Goal: Browse casually

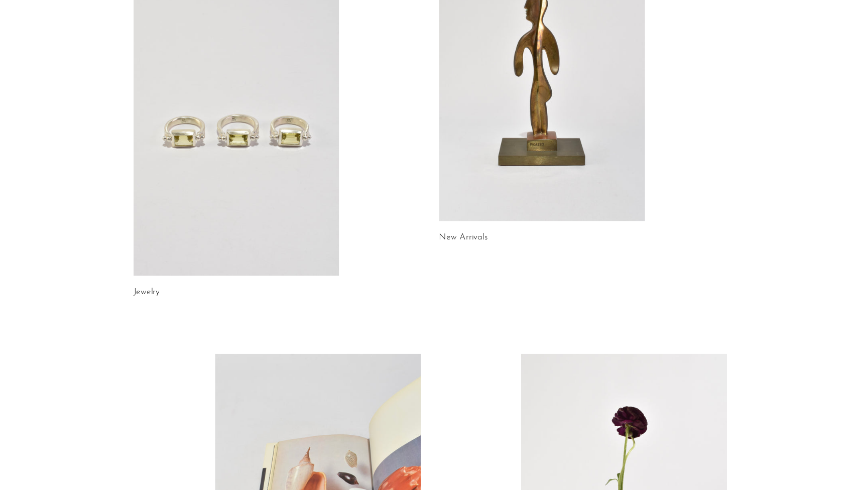
scroll to position [144, 0]
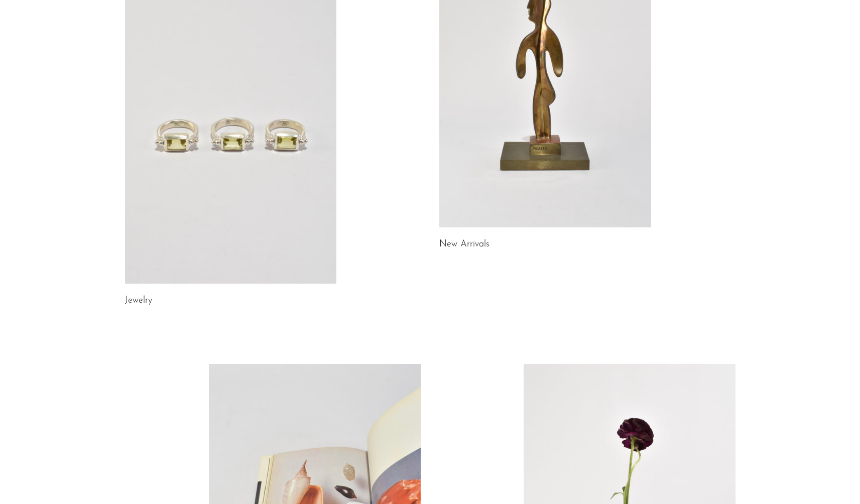
click at [475, 240] on link "New Arrivals" at bounding box center [464, 244] width 50 height 9
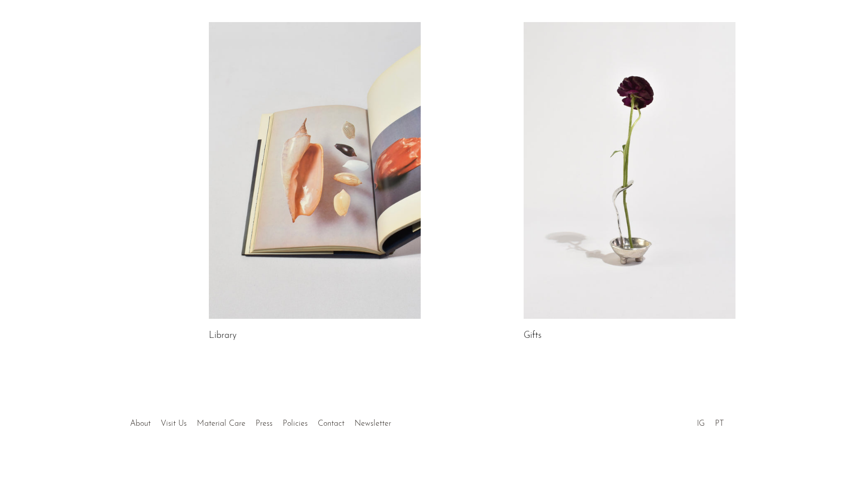
scroll to position [485, 0]
click at [536, 334] on link "Gifts" at bounding box center [533, 336] width 18 height 9
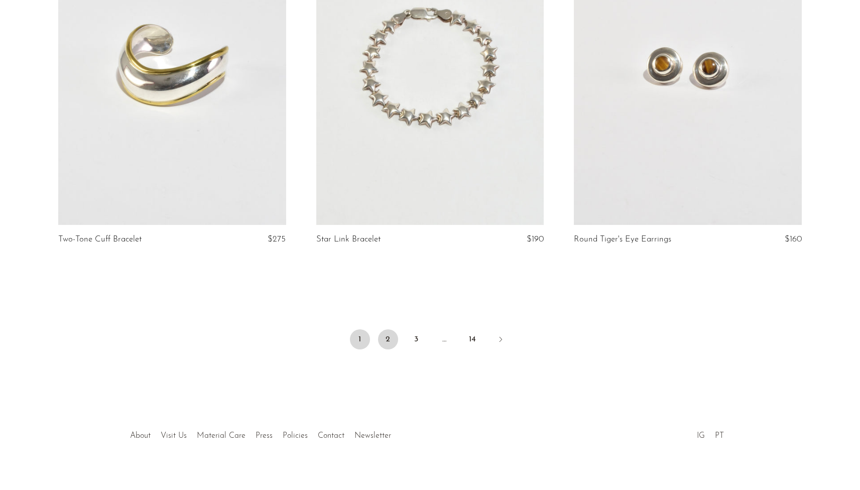
click at [393, 334] on link "2" at bounding box center [388, 339] width 20 height 20
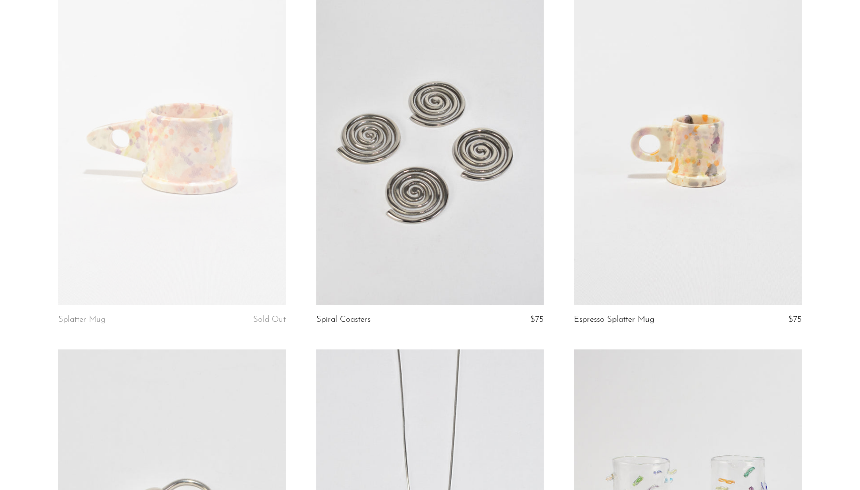
scroll to position [1201, 0]
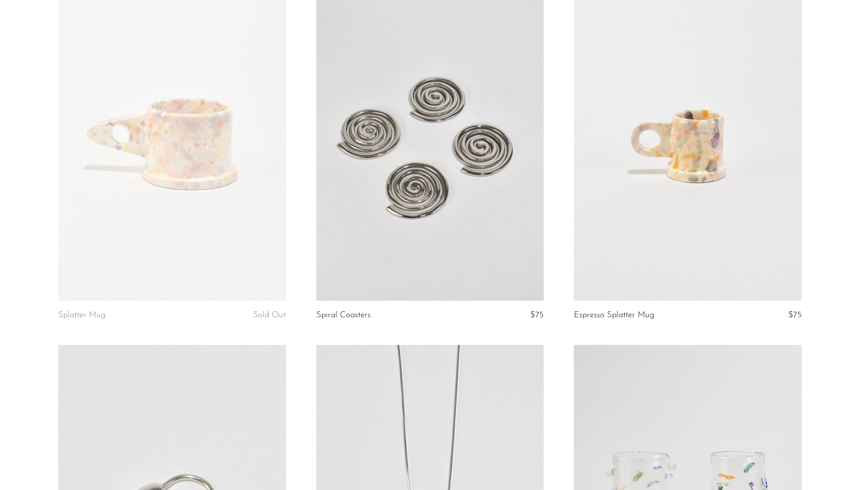
click at [484, 233] on link at bounding box center [430, 140] width 228 height 319
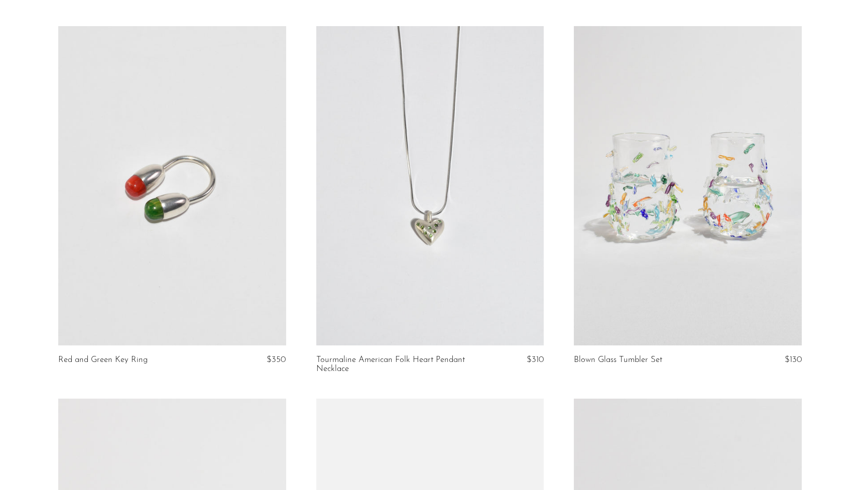
scroll to position [1520, 0]
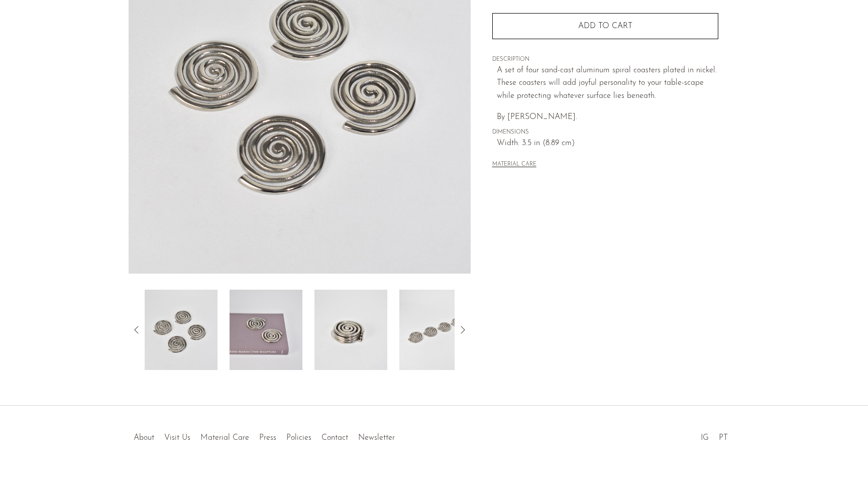
scroll to position [151, 0]
click at [258, 359] on img at bounding box center [265, 328] width 73 height 80
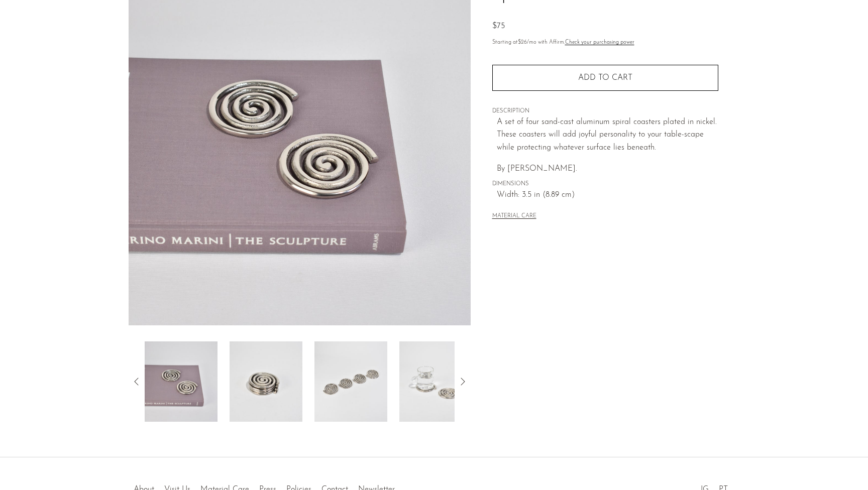
scroll to position [92, 0]
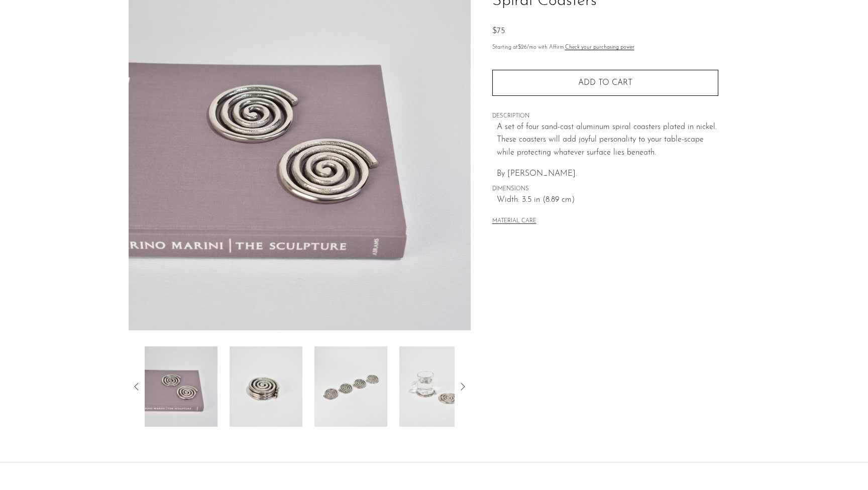
click at [337, 396] on img at bounding box center [350, 386] width 73 height 80
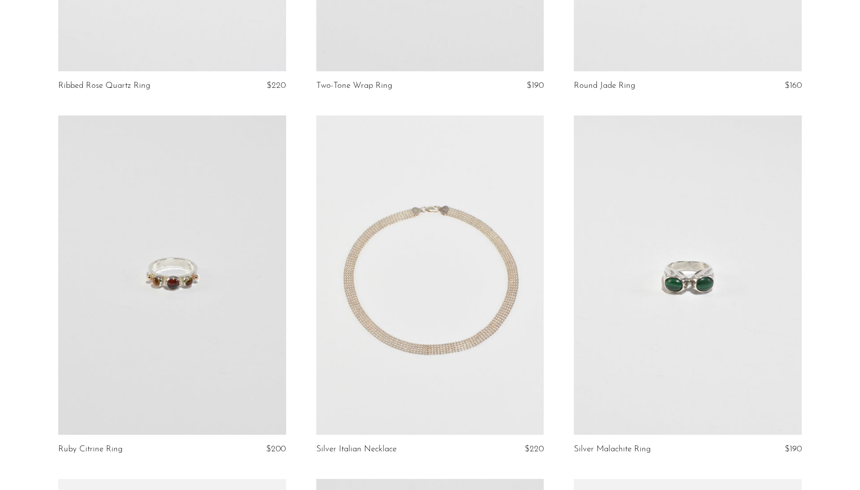
scroll to position [1430, 0]
click at [516, 290] on link at bounding box center [430, 274] width 228 height 319
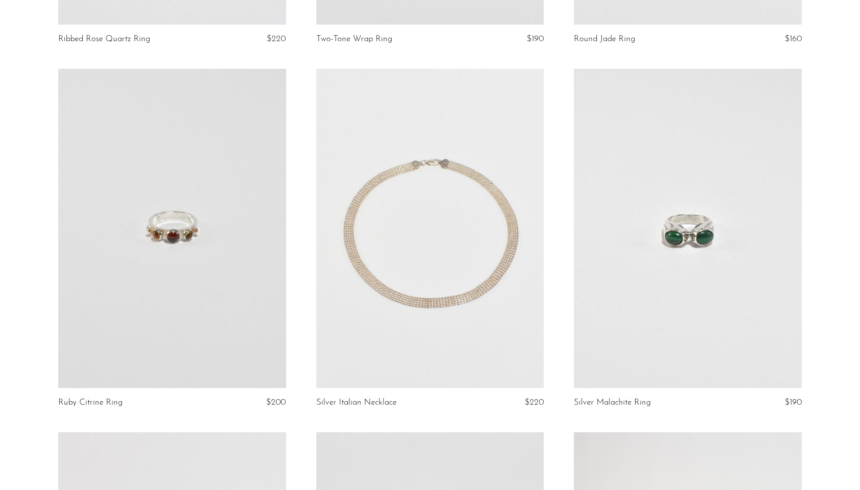
scroll to position [1477, 0]
click at [216, 311] on link at bounding box center [172, 228] width 228 height 319
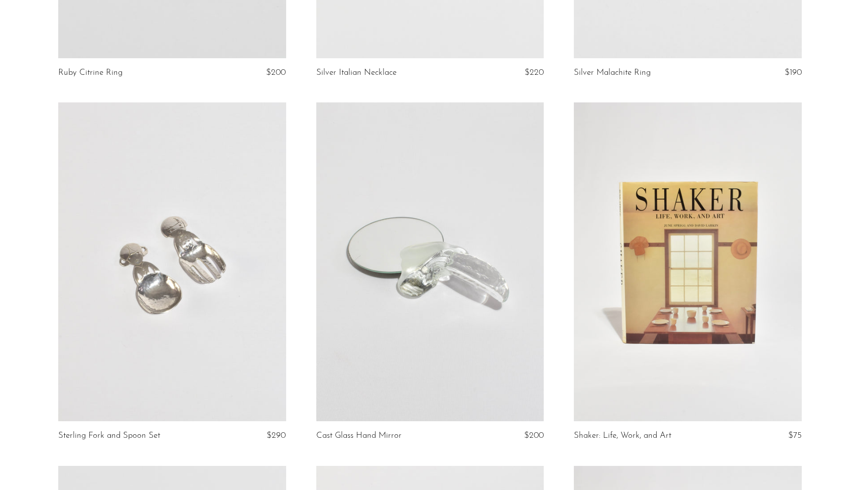
scroll to position [1807, 0]
click at [258, 222] on link at bounding box center [172, 261] width 228 height 319
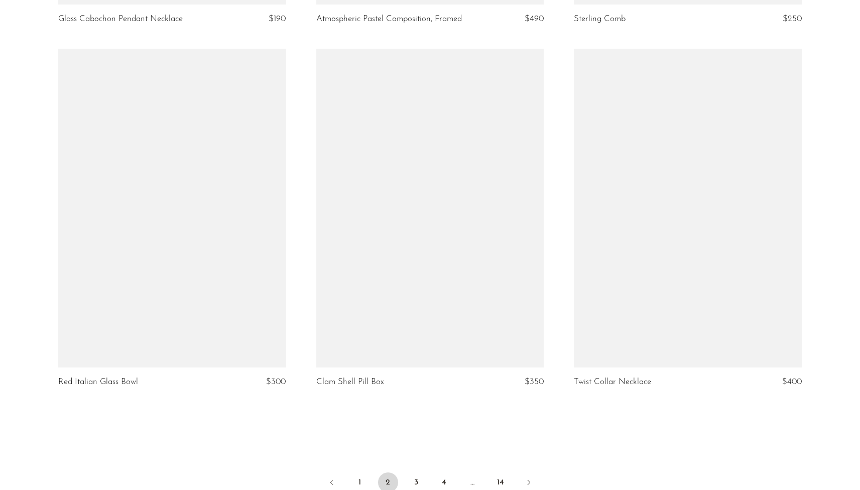
scroll to position [4095, 0]
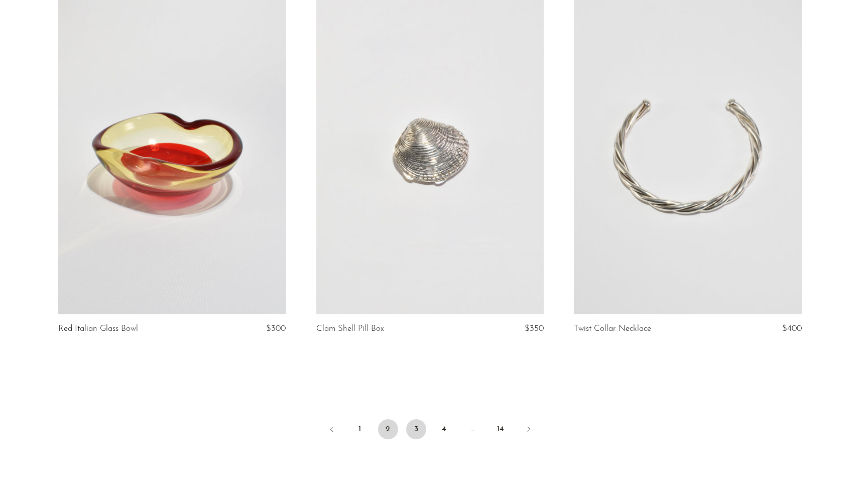
click at [413, 422] on link "3" at bounding box center [416, 429] width 20 height 20
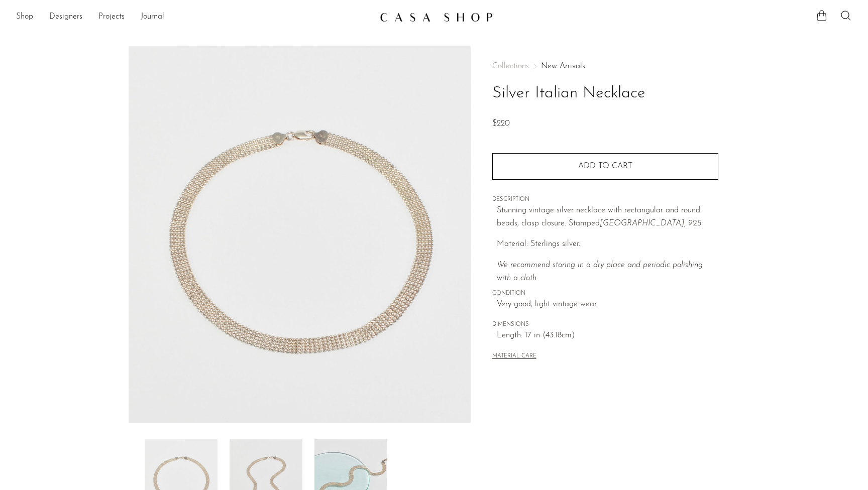
click at [332, 350] on img at bounding box center [300, 234] width 342 height 377
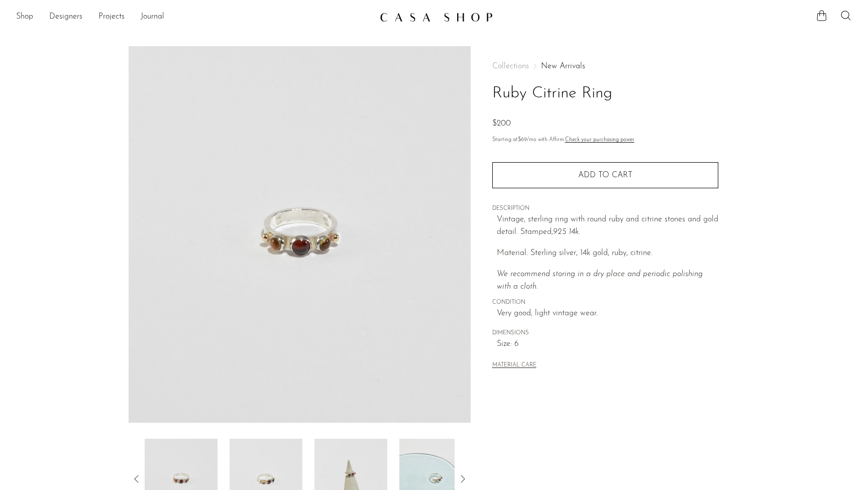
click at [305, 241] on img at bounding box center [300, 234] width 342 height 377
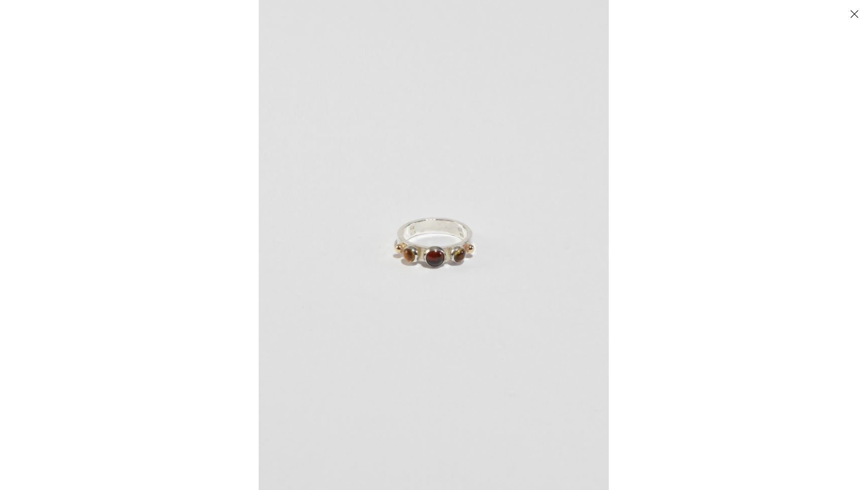
click at [468, 264] on img at bounding box center [434, 245] width 350 height 490
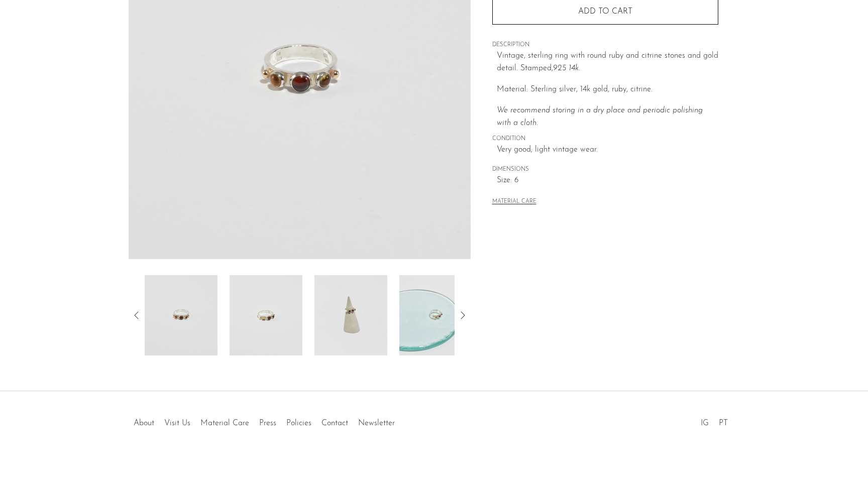
scroll to position [164, 0]
click at [422, 316] on img at bounding box center [435, 315] width 73 height 80
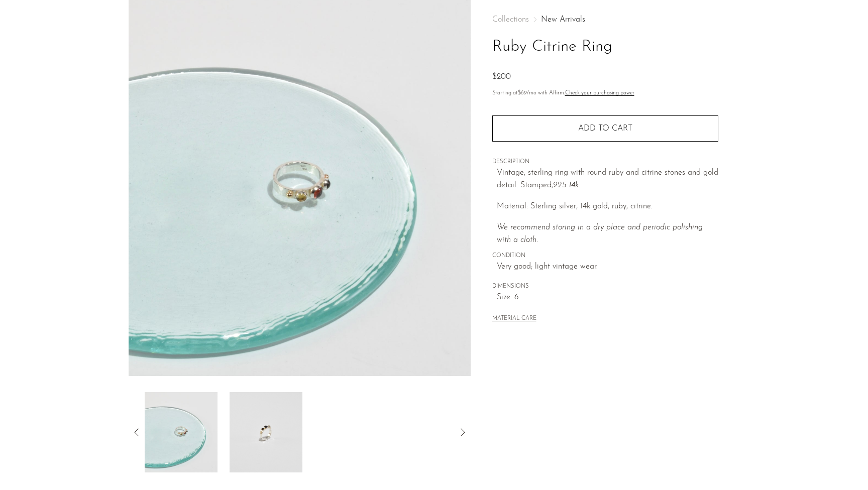
scroll to position [46, 0]
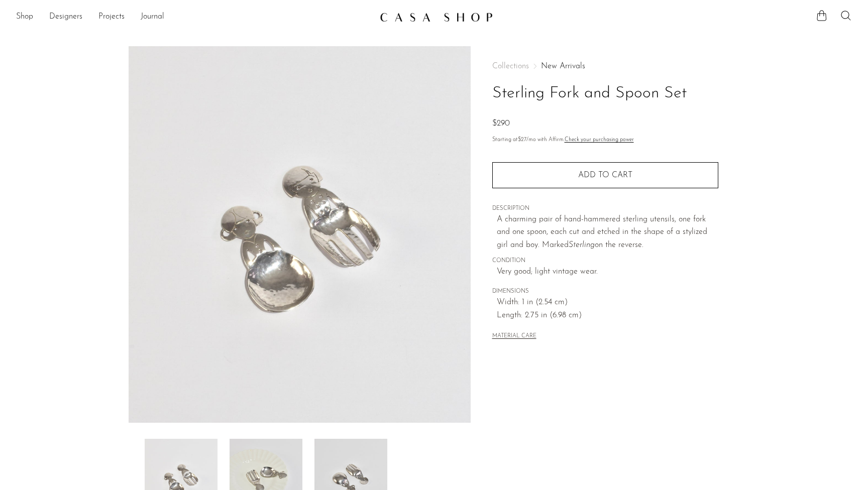
click at [273, 467] on img at bounding box center [265, 479] width 73 height 80
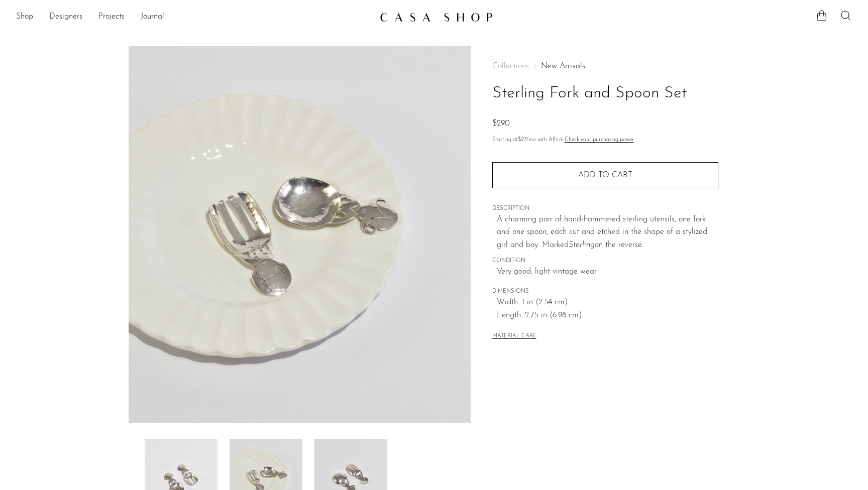
click at [334, 467] on img at bounding box center [350, 479] width 73 height 80
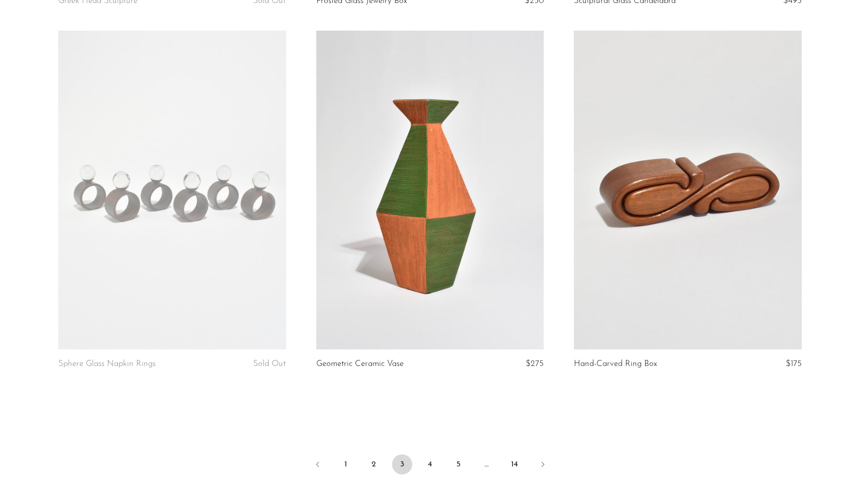
click at [471, 267] on link at bounding box center [430, 190] width 228 height 319
click at [429, 464] on link "4" at bounding box center [430, 464] width 20 height 20
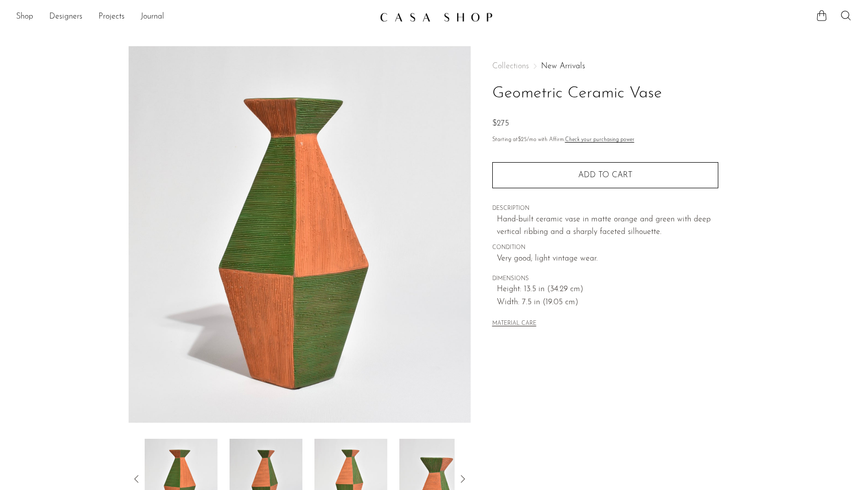
click at [429, 476] on img at bounding box center [435, 479] width 73 height 80
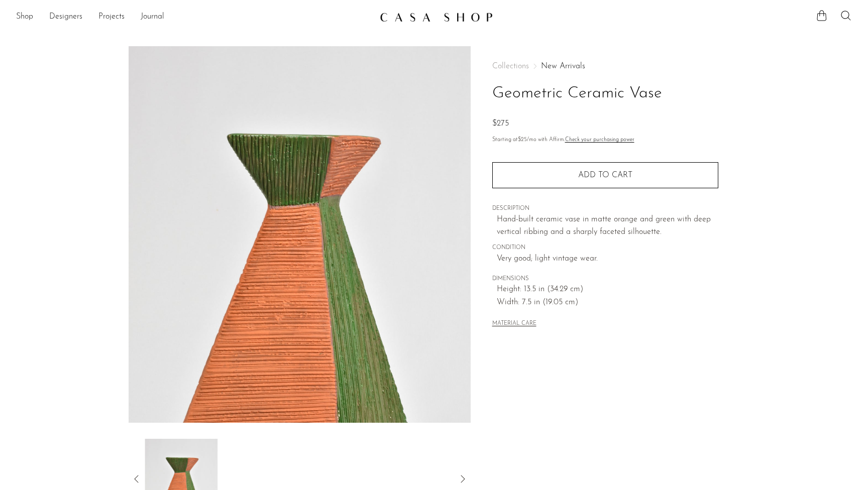
click at [464, 477] on icon at bounding box center [462, 479] width 12 height 12
click at [227, 453] on div at bounding box center [300, 479] width 310 height 80
click at [205, 460] on img at bounding box center [181, 479] width 73 height 80
click at [134, 480] on icon at bounding box center [137, 479] width 12 height 12
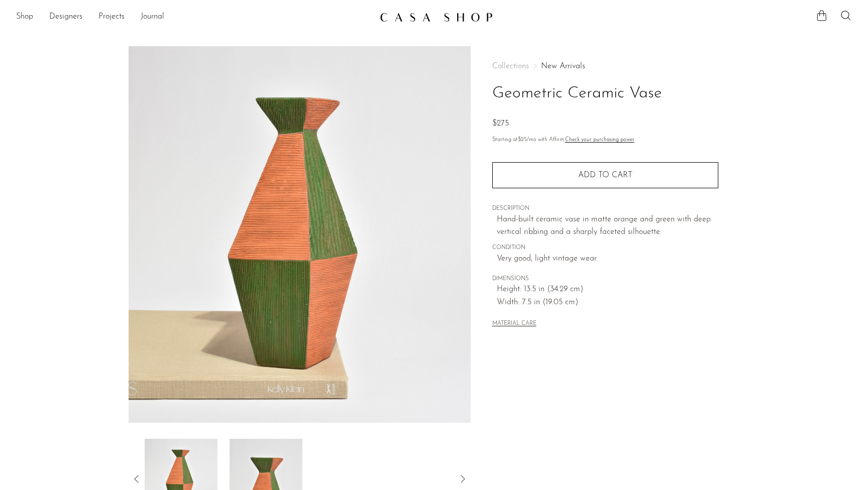
click at [178, 470] on img at bounding box center [181, 479] width 73 height 80
click at [137, 479] on icon at bounding box center [137, 479] width 12 height 12
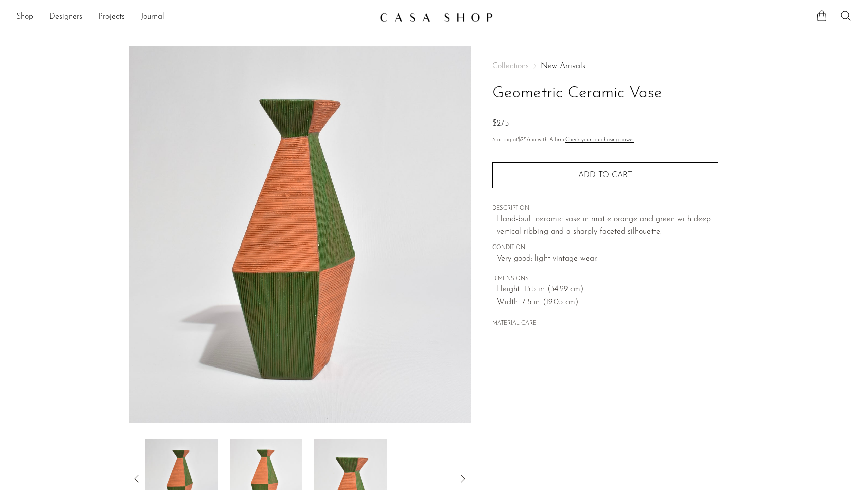
click at [206, 467] on img at bounding box center [181, 479] width 73 height 80
click at [320, 265] on img at bounding box center [300, 234] width 342 height 377
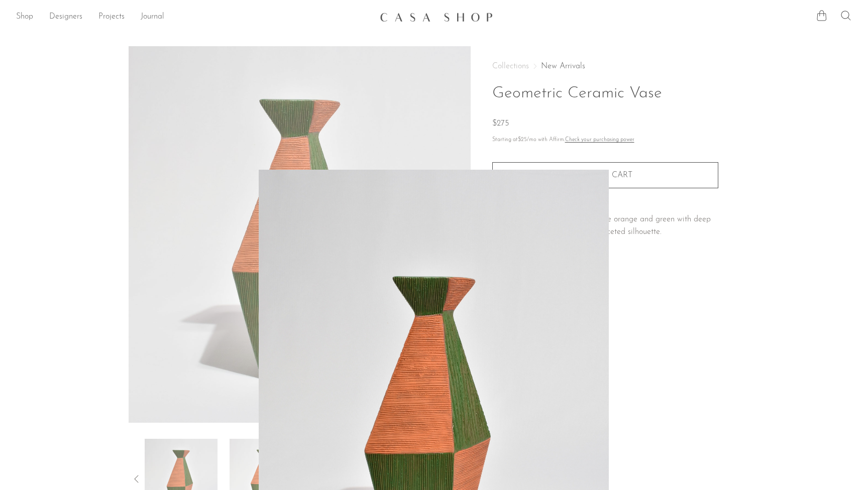
drag, startPoint x: 409, startPoint y: 274, endPoint x: 683, endPoint y: 382, distance: 294.8
click at [708, 403] on div at bounding box center [693, 415] width 868 height 490
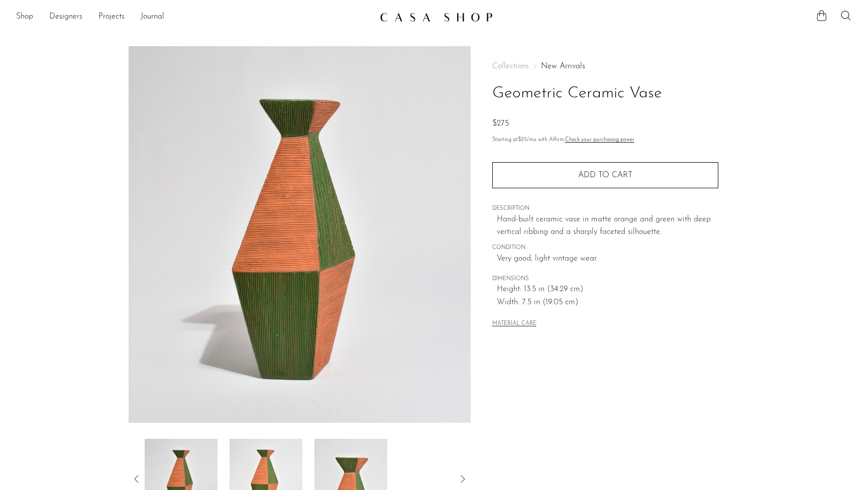
click at [392, 335] on img at bounding box center [300, 234] width 342 height 377
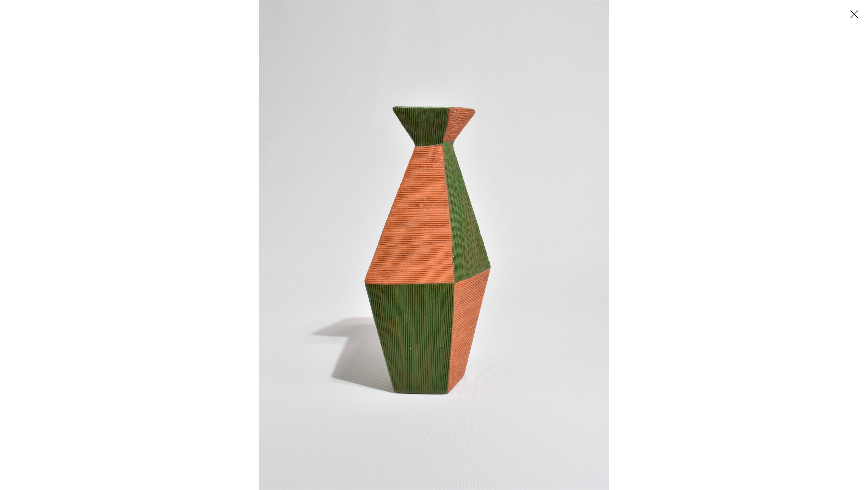
click at [625, 320] on div at bounding box center [693, 245] width 868 height 490
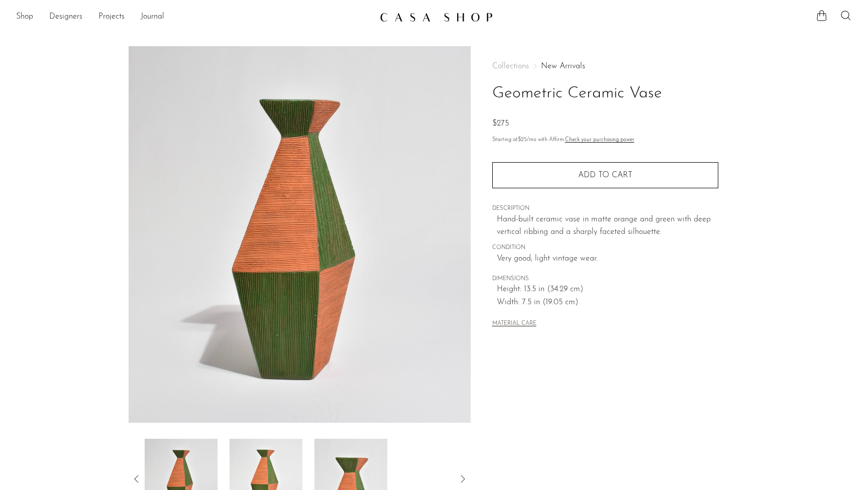
click at [336, 467] on img at bounding box center [350, 479] width 73 height 80
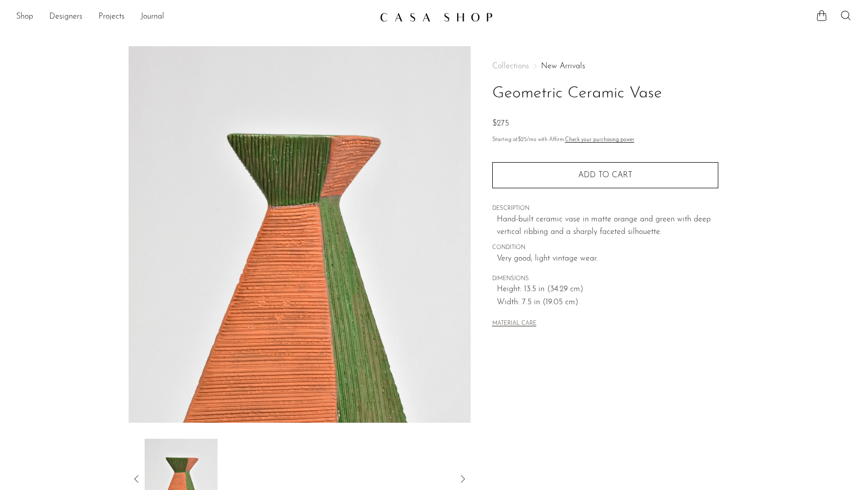
click at [134, 474] on icon at bounding box center [137, 479] width 12 height 12
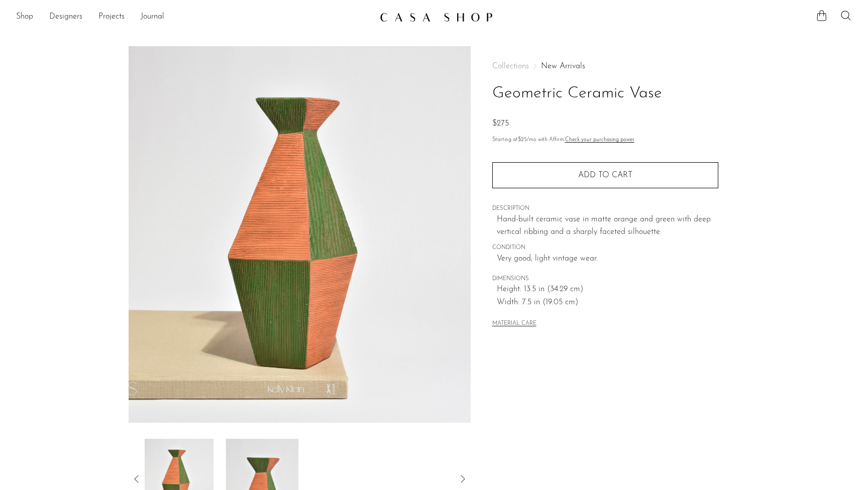
click at [134, 474] on icon at bounding box center [137, 479] width 12 height 12
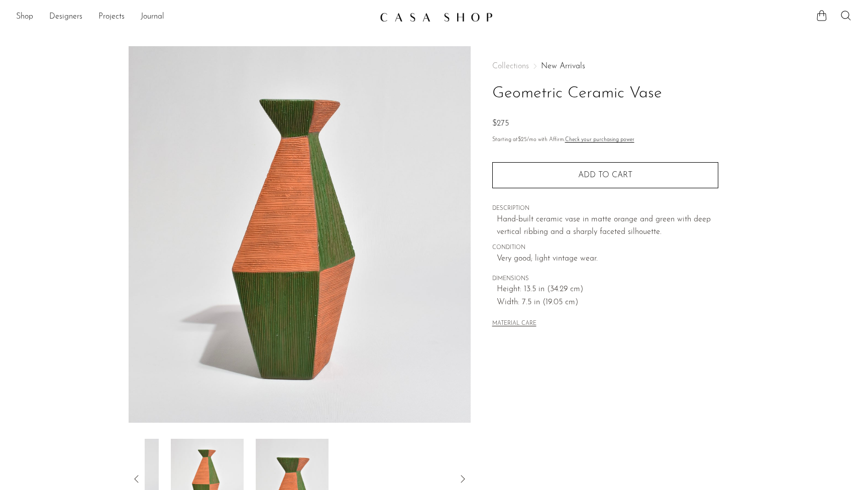
click at [134, 474] on icon at bounding box center [137, 479] width 12 height 12
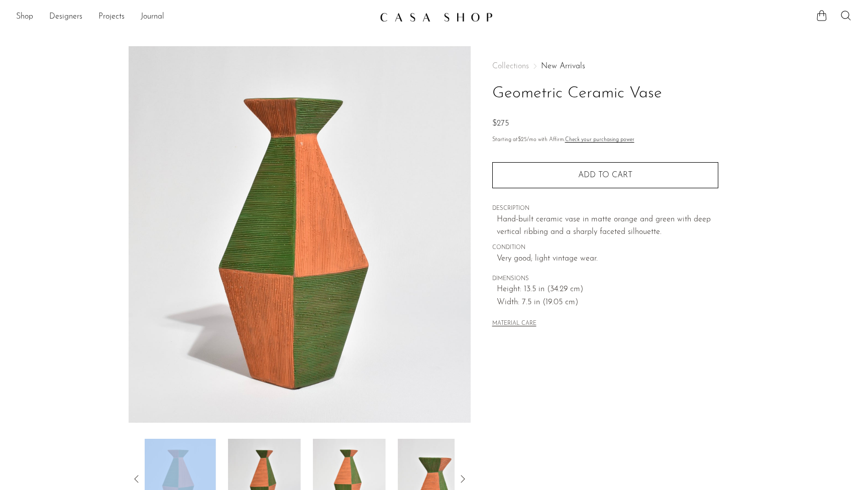
click at [134, 474] on icon at bounding box center [137, 479] width 12 height 12
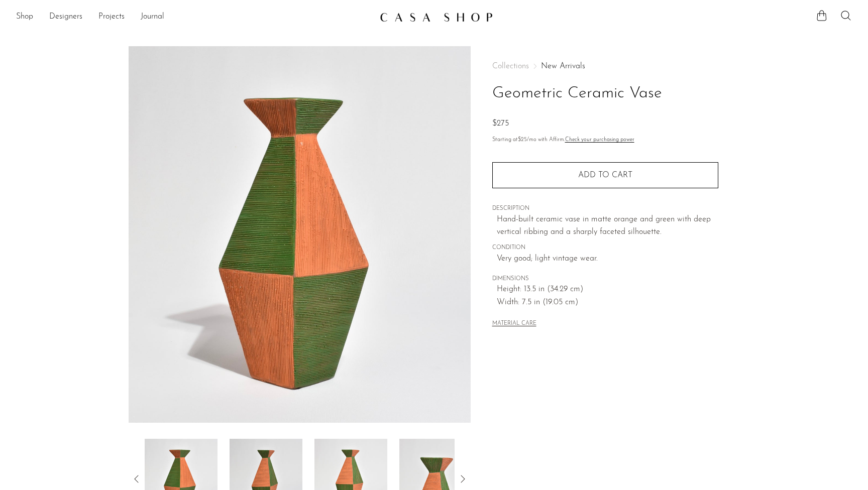
click at [194, 457] on img at bounding box center [181, 479] width 73 height 80
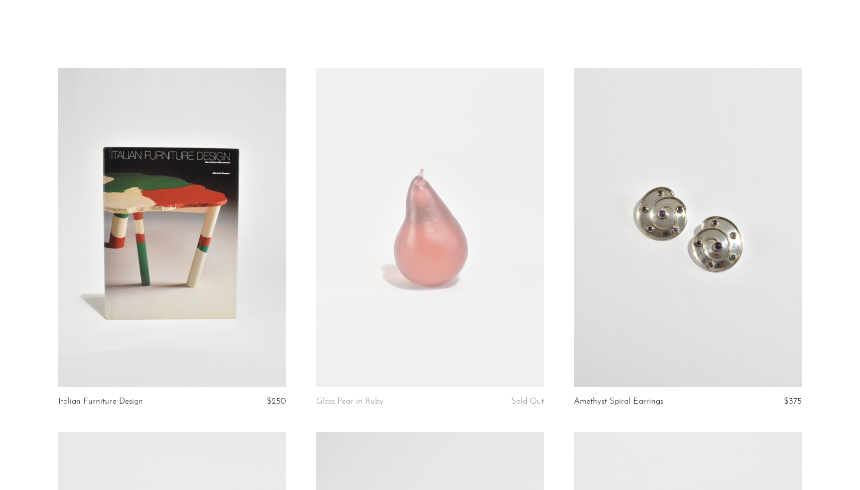
scroll to position [24, 0]
click at [612, 300] on link at bounding box center [688, 227] width 228 height 319
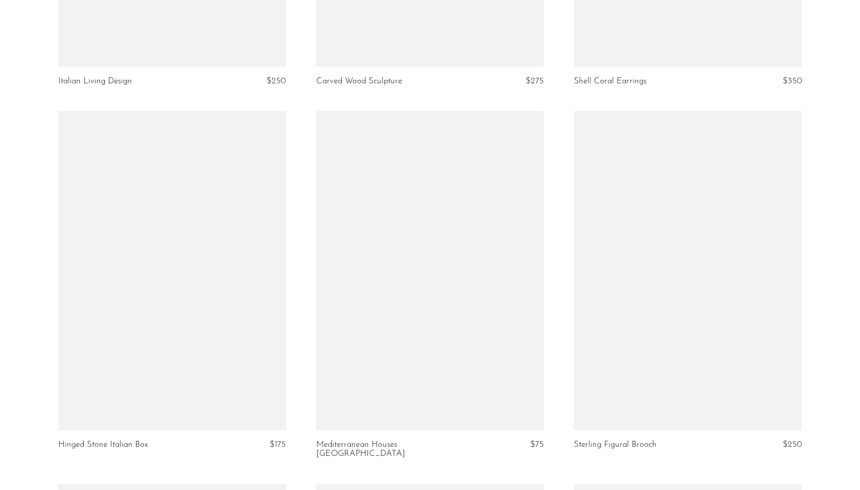
scroll to position [1092, 0]
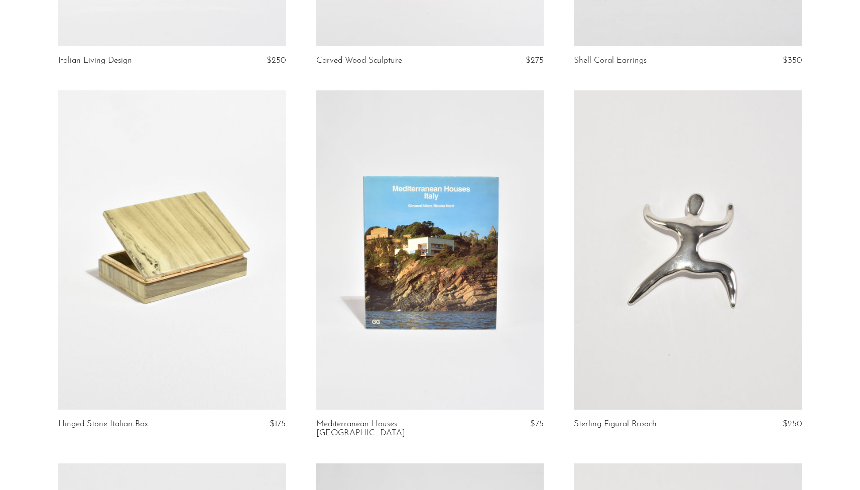
click at [489, 241] on link at bounding box center [430, 249] width 228 height 319
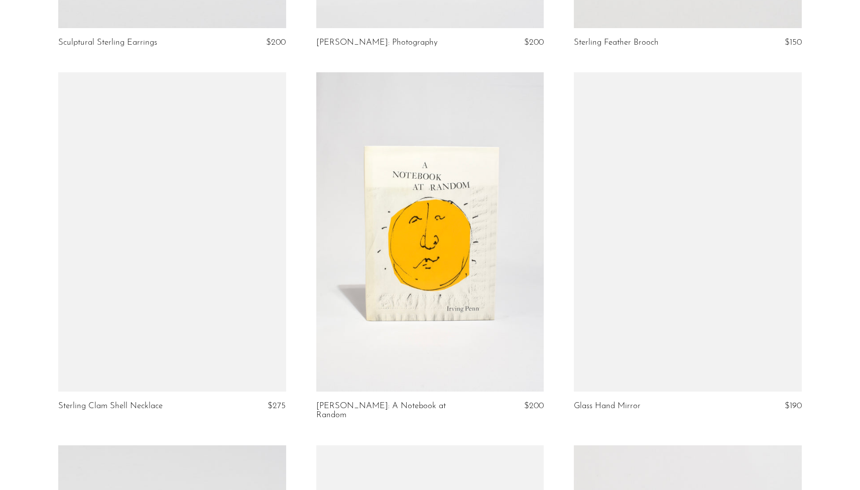
scroll to position [1847, 0]
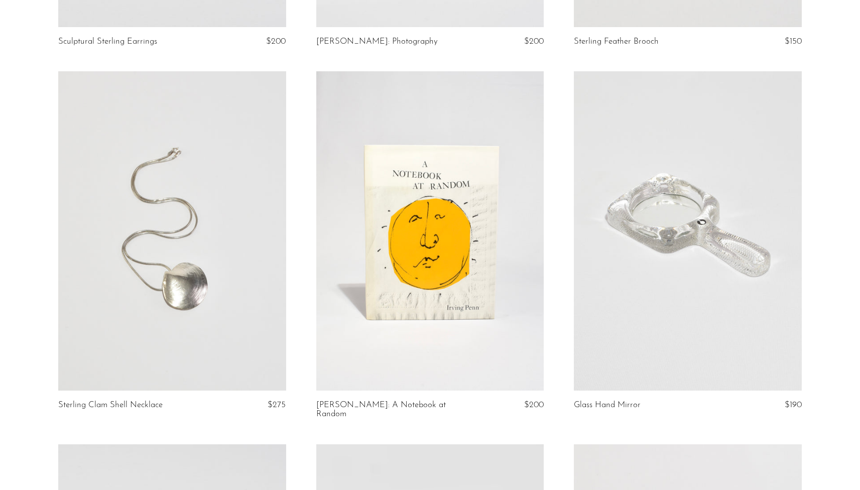
click at [489, 241] on link at bounding box center [430, 230] width 228 height 319
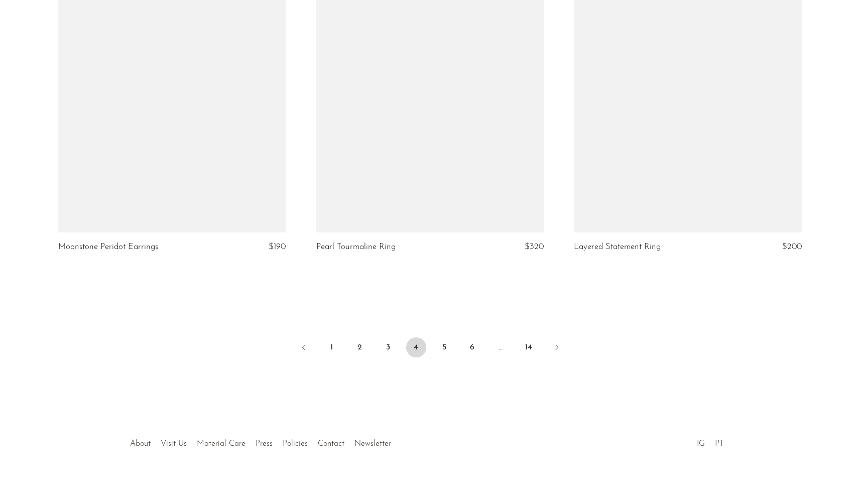
scroll to position [4194, 0]
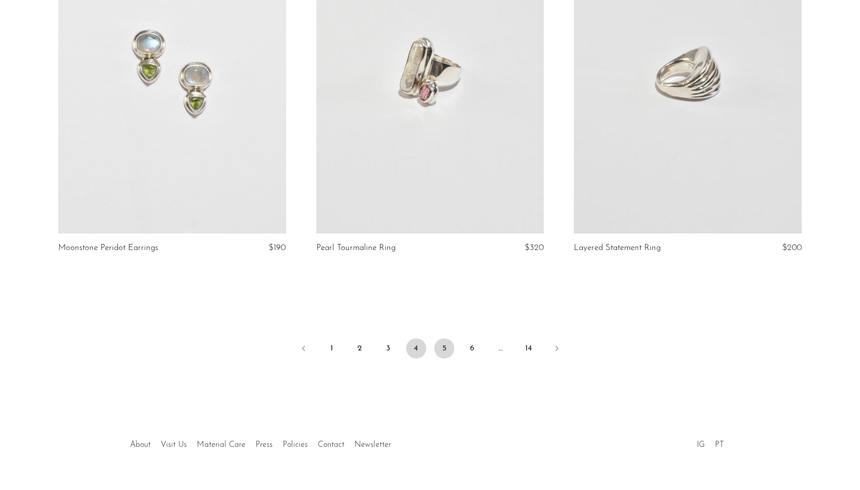
click at [445, 338] on link "5" at bounding box center [444, 348] width 20 height 20
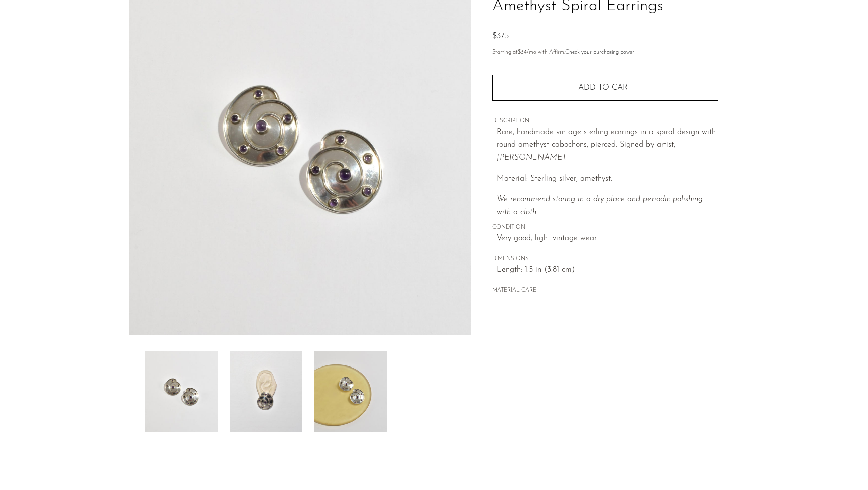
scroll to position [90, 0]
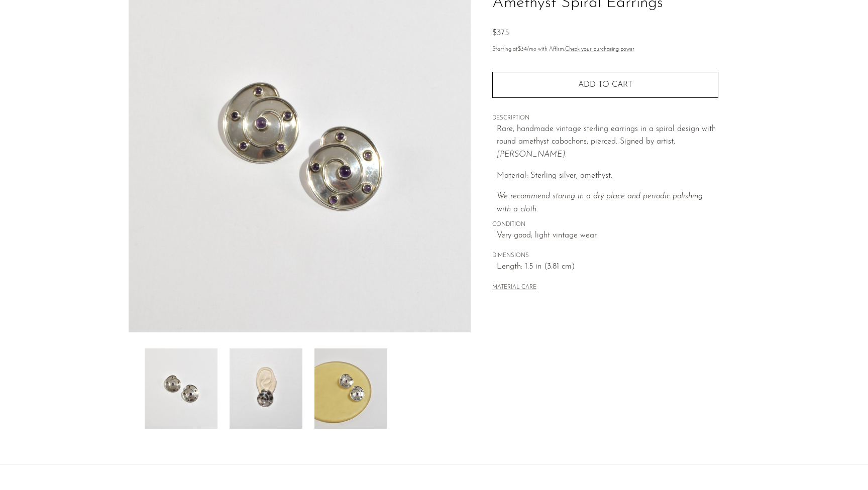
click at [342, 387] on img at bounding box center [350, 388] width 73 height 80
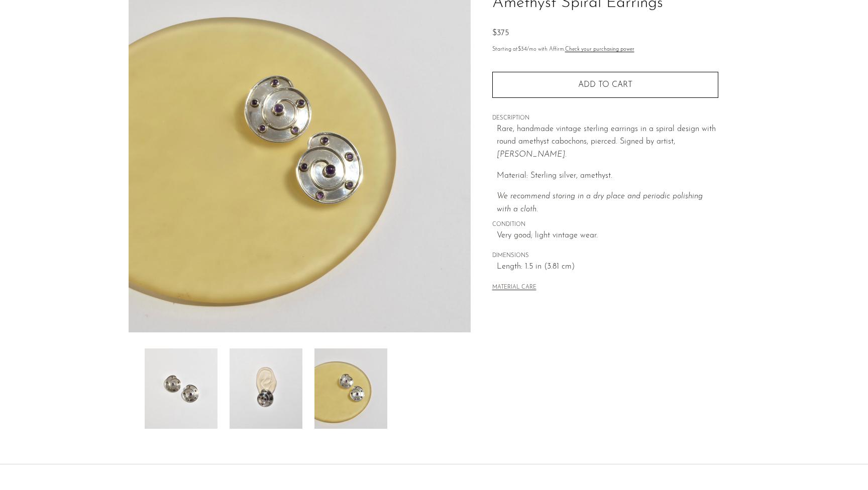
click at [303, 384] on div at bounding box center [300, 388] width 310 height 80
click at [289, 377] on img at bounding box center [265, 388] width 73 height 80
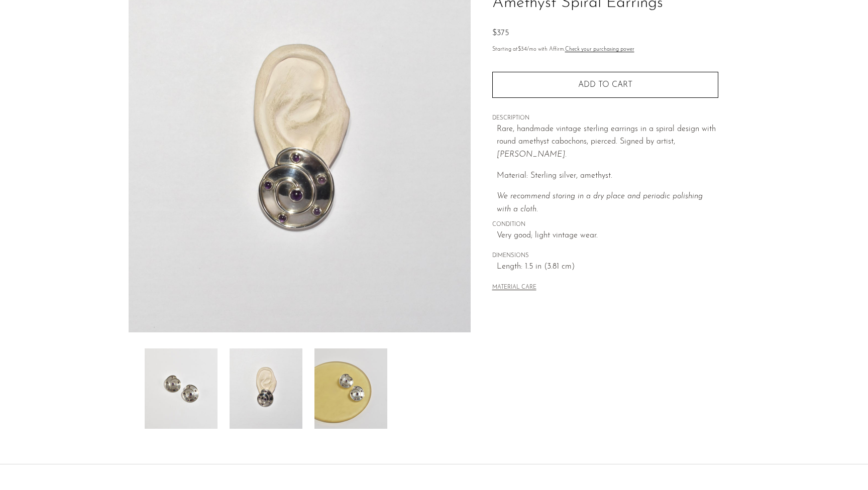
click at [199, 359] on img at bounding box center [181, 388] width 73 height 80
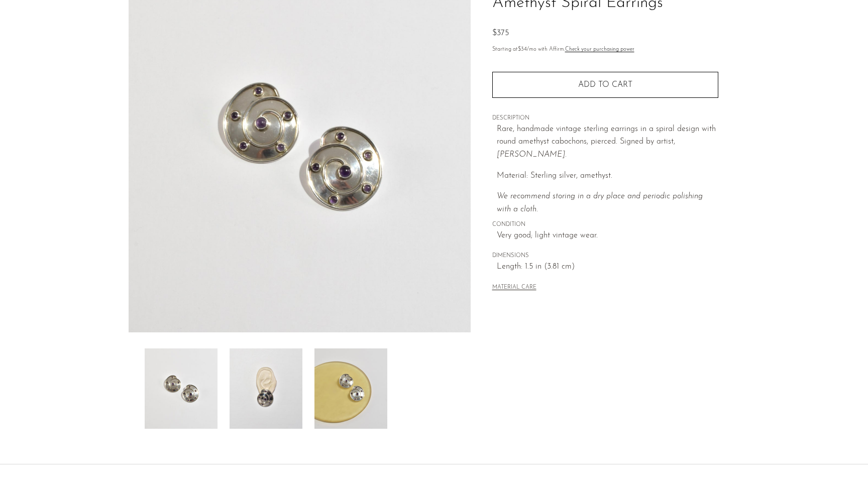
click at [353, 381] on img at bounding box center [350, 388] width 73 height 80
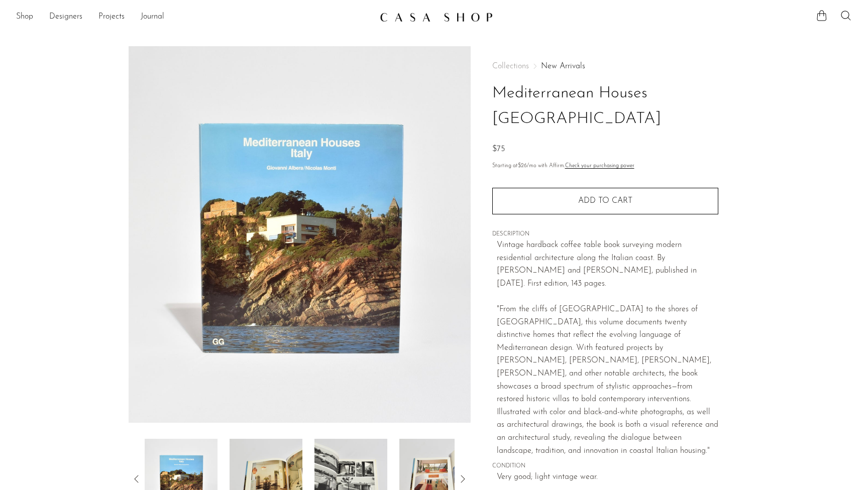
click at [263, 468] on img at bounding box center [265, 479] width 73 height 80
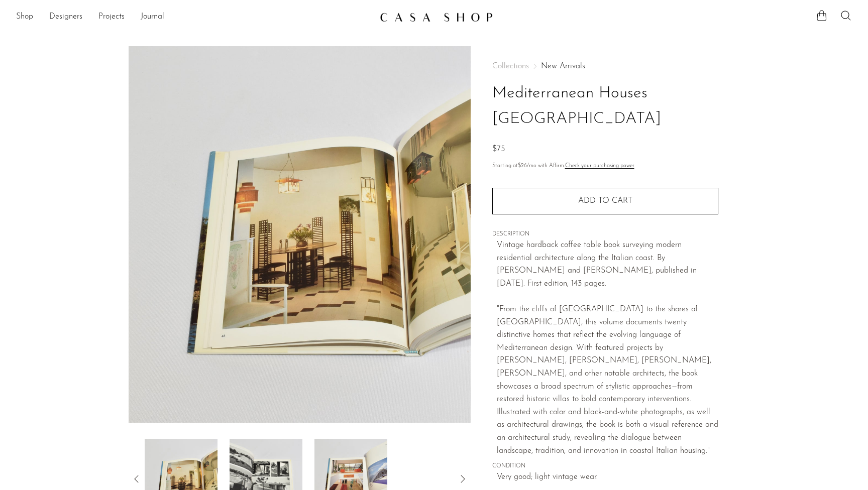
click at [274, 477] on img at bounding box center [265, 479] width 73 height 80
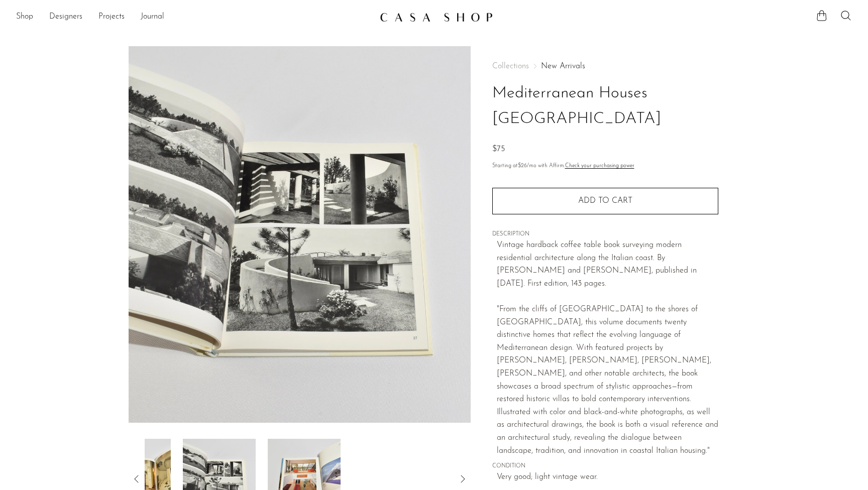
click at [274, 477] on img at bounding box center [304, 479] width 73 height 80
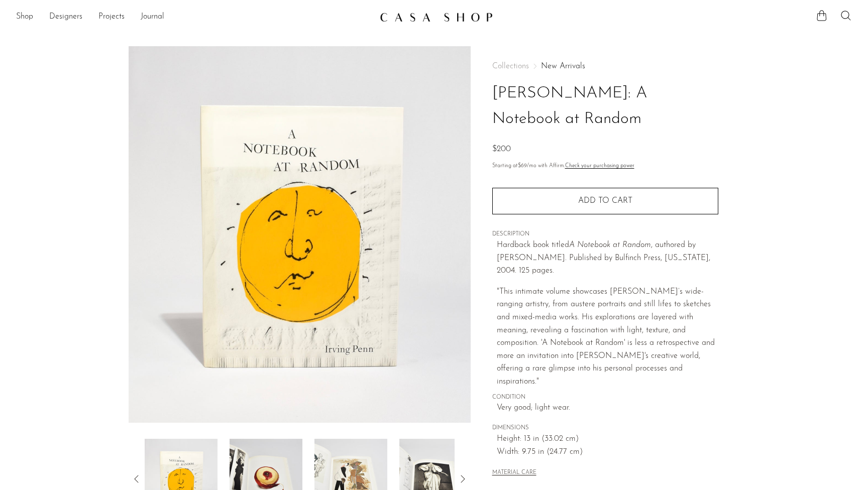
click at [229, 467] on img at bounding box center [265, 479] width 73 height 80
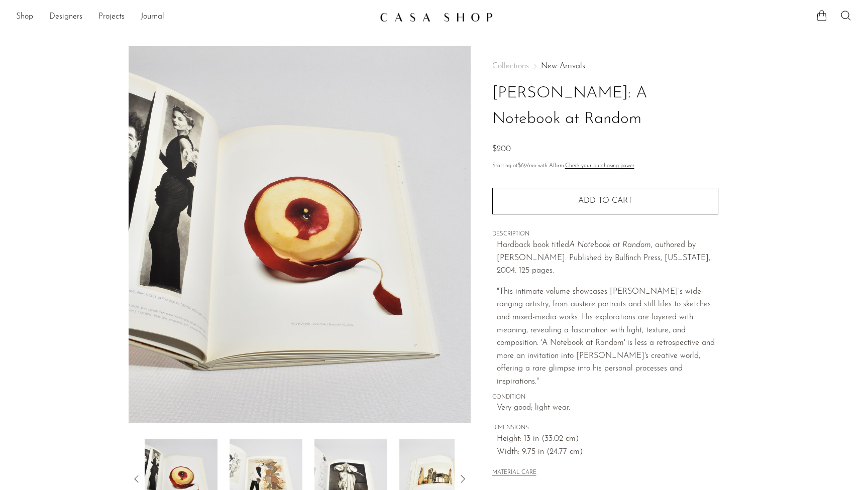
click at [338, 471] on img at bounding box center [350, 479] width 73 height 80
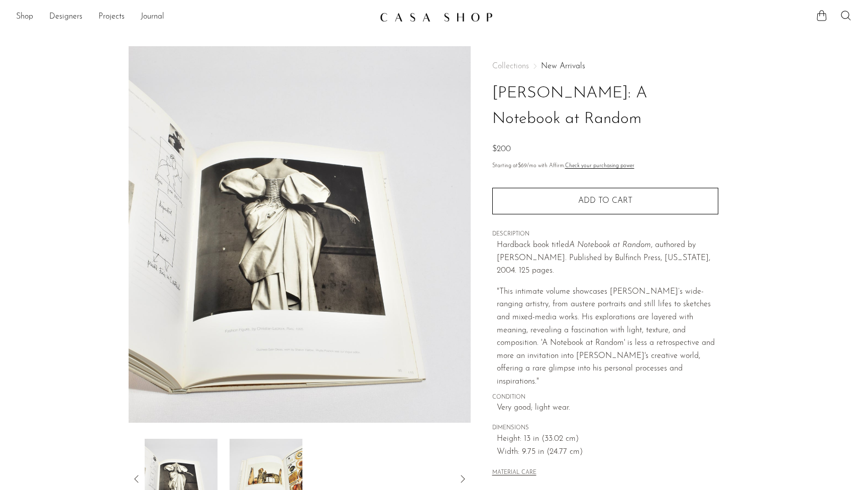
click at [286, 468] on img at bounding box center [265, 479] width 73 height 80
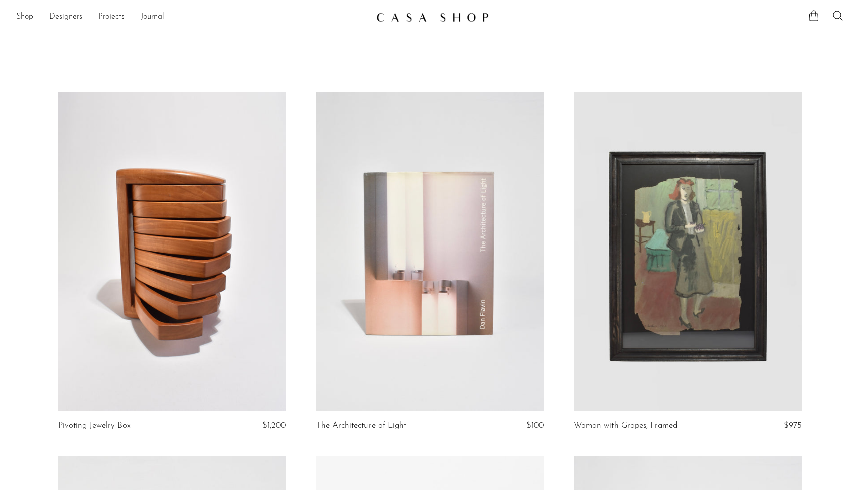
scroll to position [-1, 0]
click at [411, 362] on link at bounding box center [430, 251] width 228 height 319
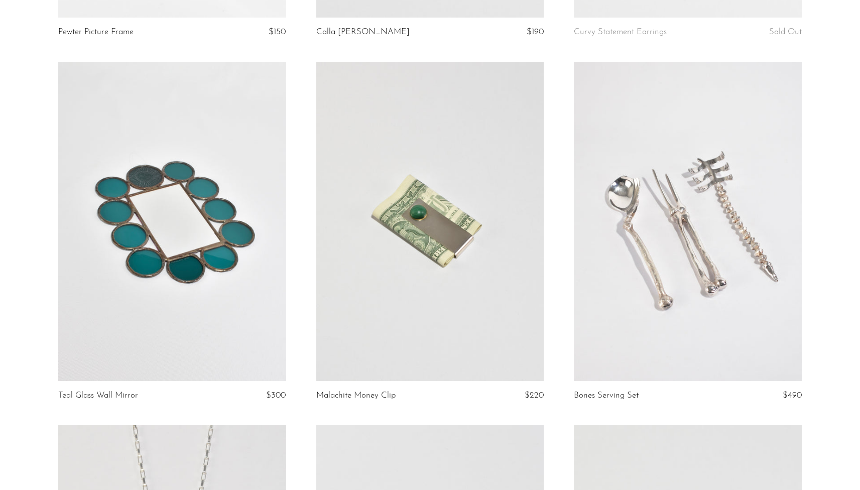
scroll to position [1494, 0]
click at [236, 266] on link at bounding box center [172, 220] width 228 height 319
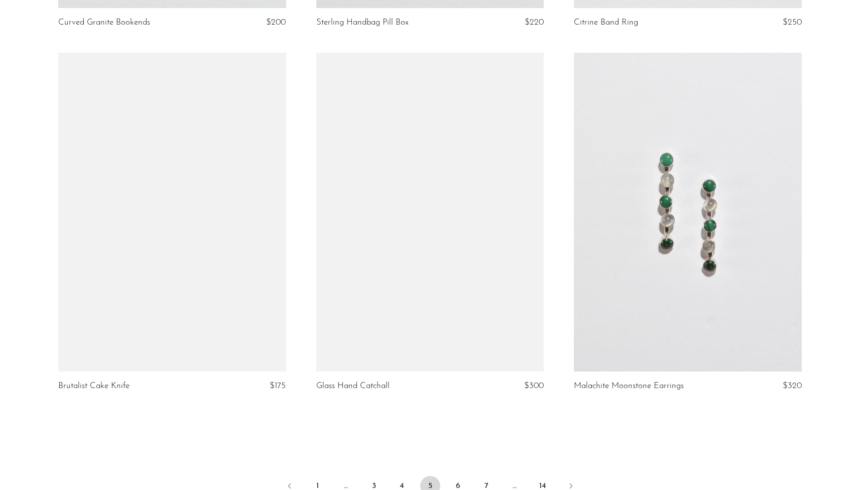
scroll to position [4051, 0]
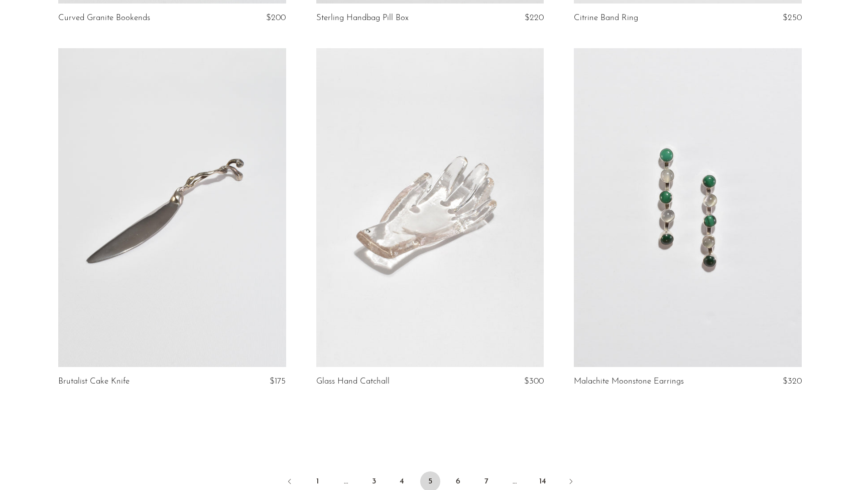
click at [624, 299] on link at bounding box center [688, 207] width 228 height 319
click at [462, 476] on link "6" at bounding box center [458, 481] width 20 height 20
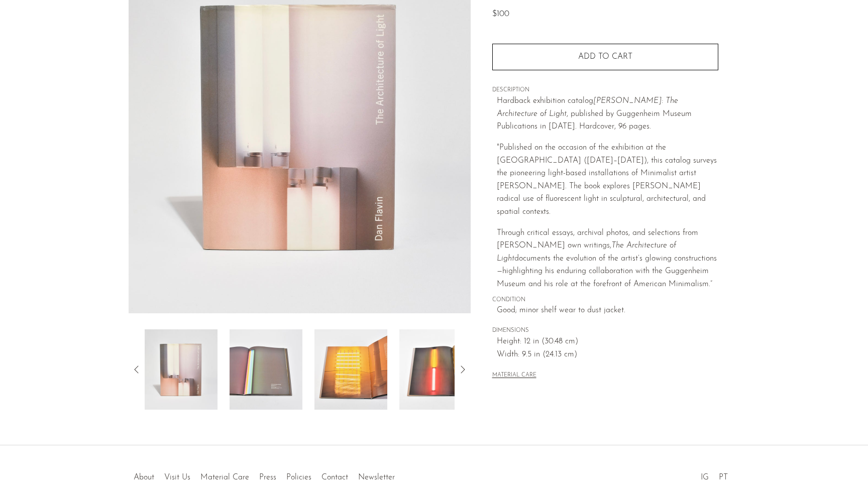
scroll to position [109, 0]
click at [357, 393] on img at bounding box center [350, 369] width 73 height 80
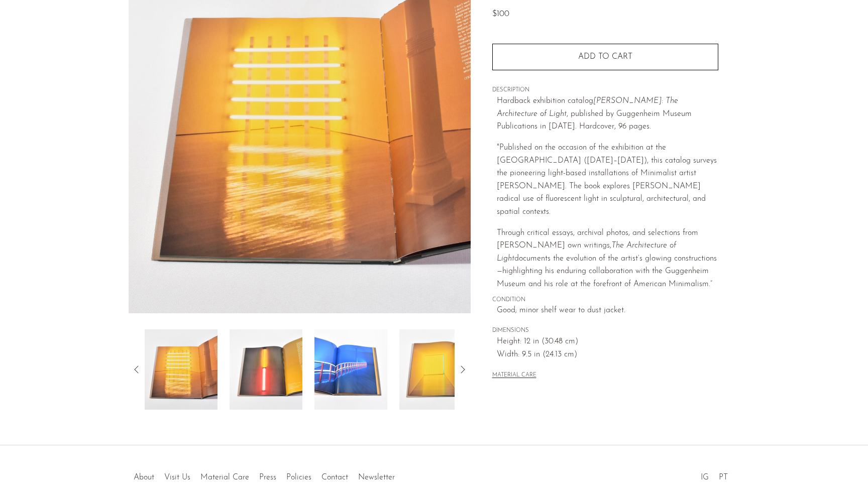
click at [272, 369] on img at bounding box center [265, 369] width 73 height 80
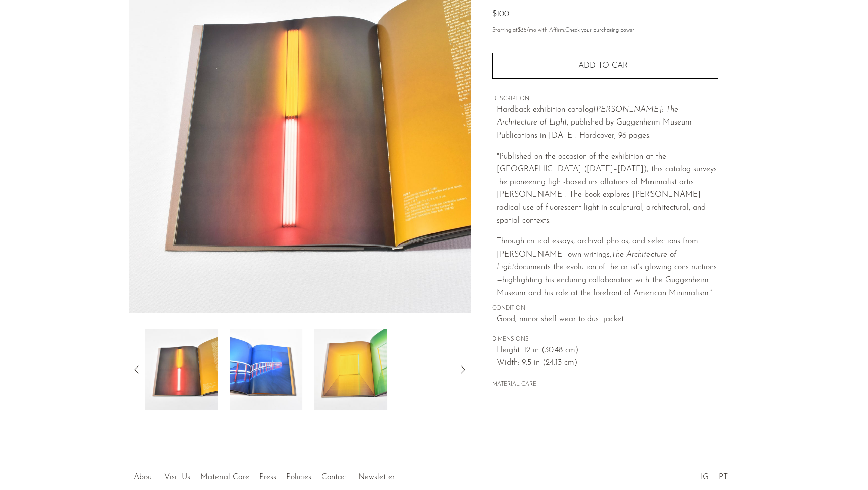
click at [272, 369] on img at bounding box center [265, 369] width 73 height 80
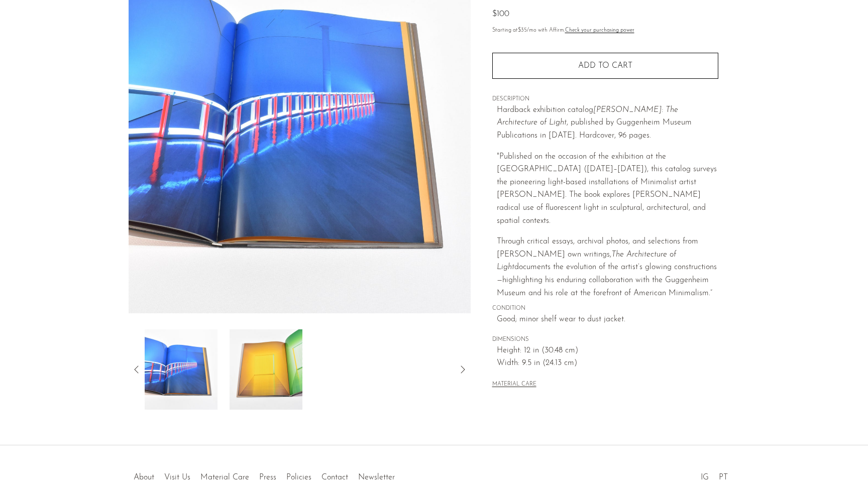
click at [272, 369] on img at bounding box center [265, 369] width 73 height 80
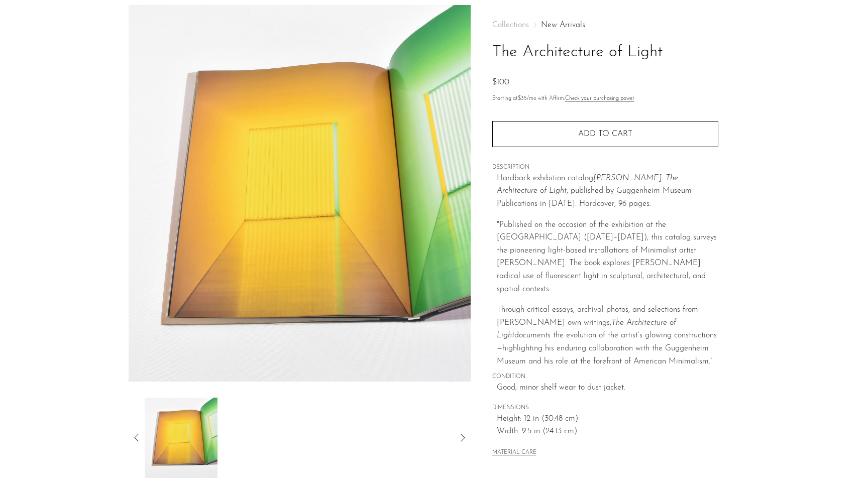
scroll to position [44, 0]
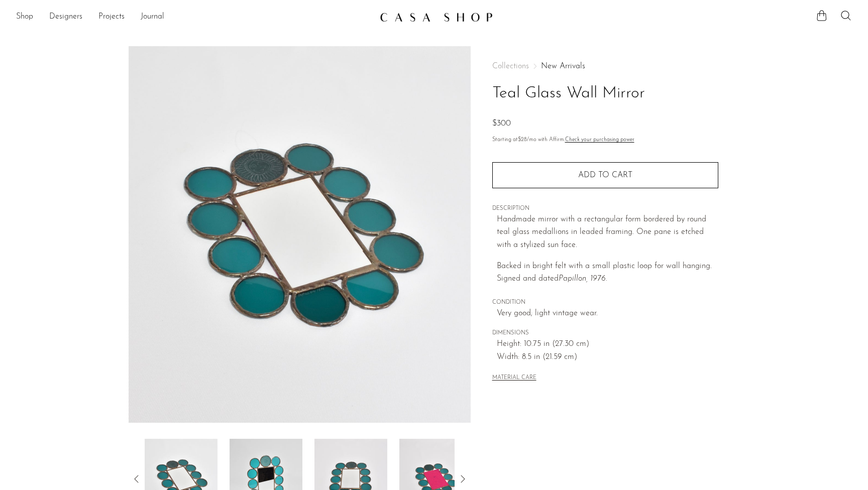
click at [298, 229] on img at bounding box center [300, 234] width 342 height 377
click at [464, 479] on icon at bounding box center [462, 479] width 4 height 8
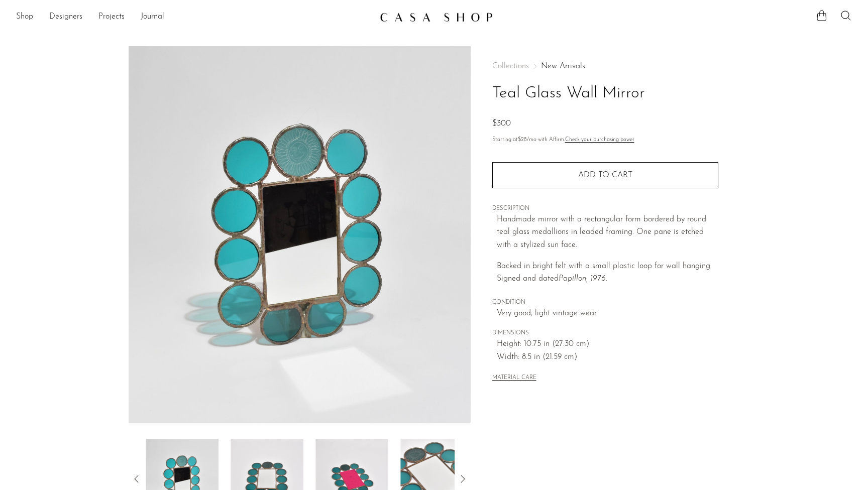
click at [434, 469] on img at bounding box center [436, 479] width 73 height 80
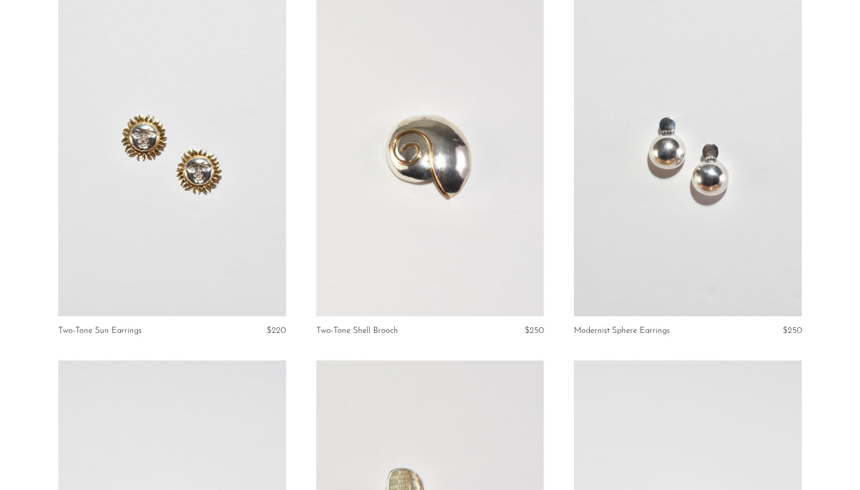
click at [604, 328] on link "Modernist Sphere Earrings" at bounding box center [622, 330] width 96 height 9
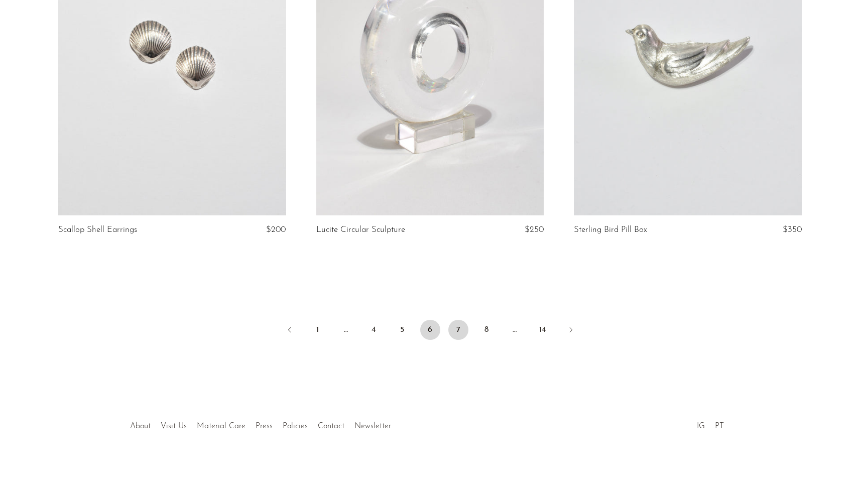
click at [458, 331] on link "7" at bounding box center [458, 330] width 20 height 20
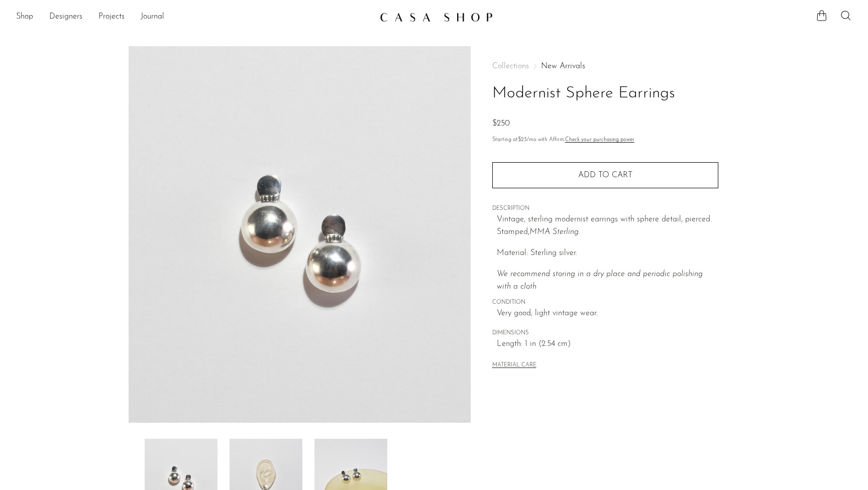
click at [298, 229] on img at bounding box center [300, 234] width 342 height 377
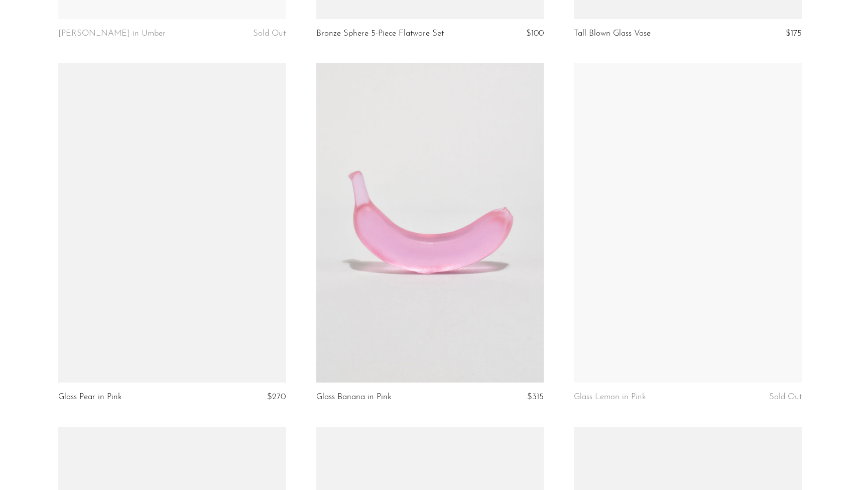
scroll to position [3312, 0]
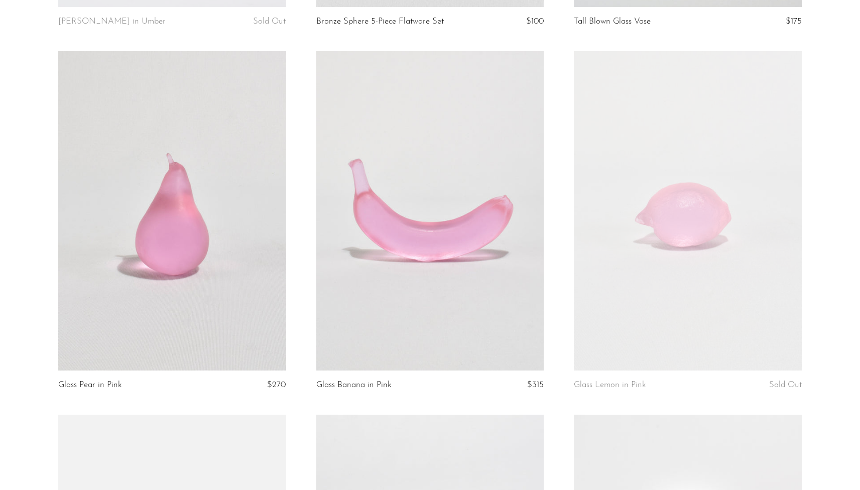
click at [808, 385] on article "Glass Lemon in Pink Sold Out" at bounding box center [688, 233] width 258 height 364
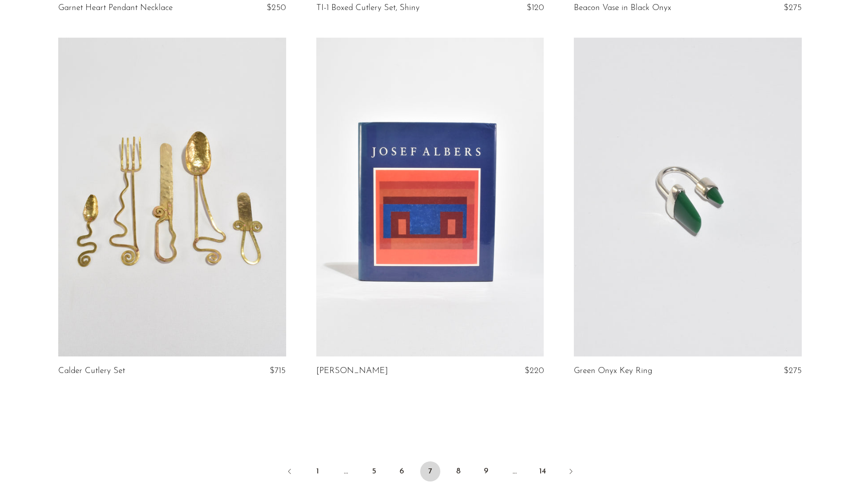
scroll to position [4072, 0]
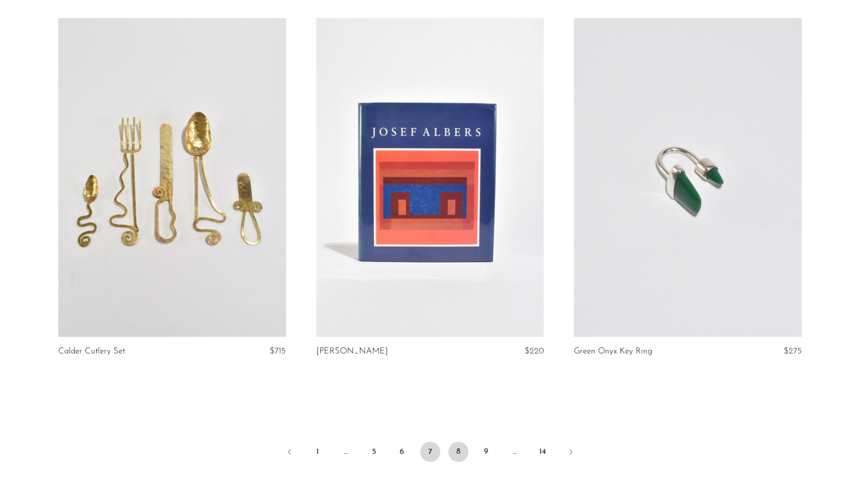
click at [455, 448] on link "8" at bounding box center [458, 452] width 20 height 20
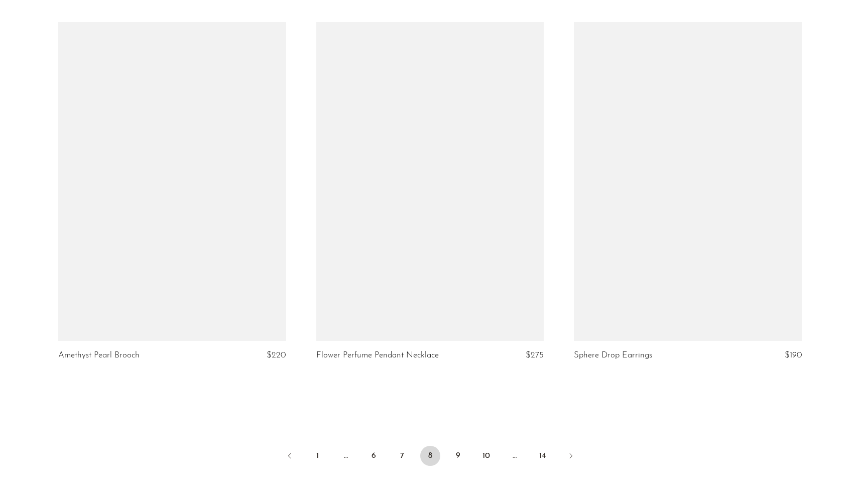
scroll to position [4069, 0]
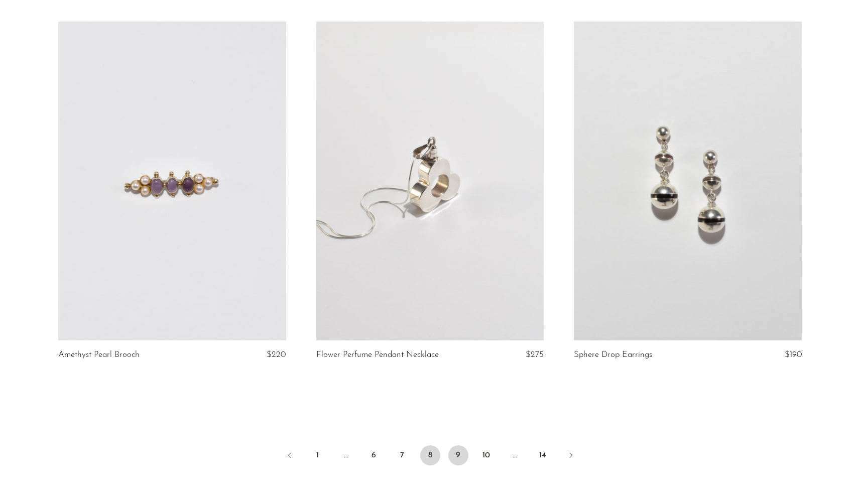
click at [453, 458] on link "9" at bounding box center [458, 455] width 20 height 20
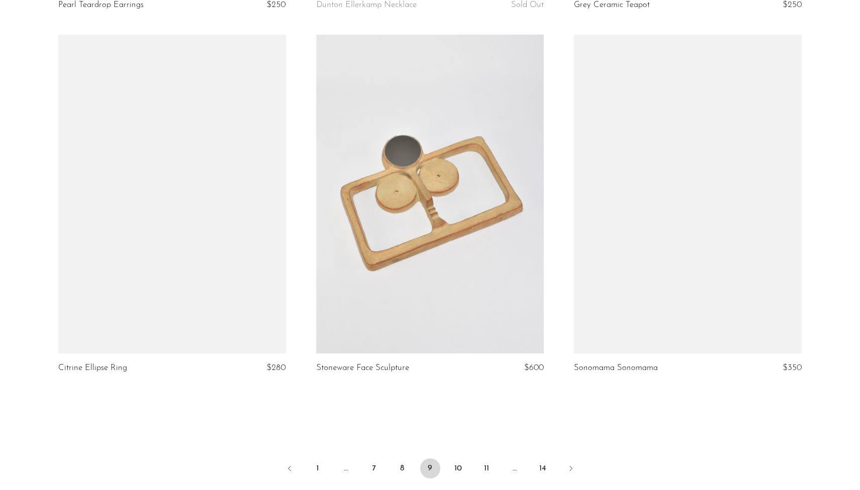
scroll to position [4057, 0]
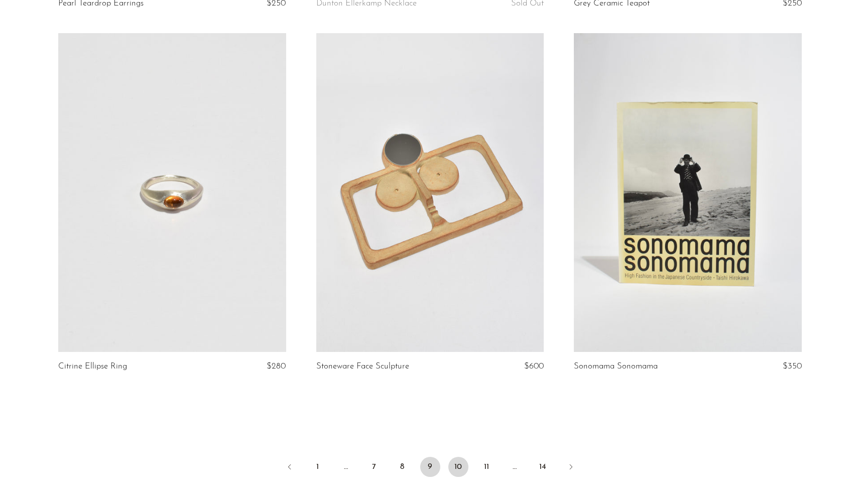
click at [459, 464] on link "10" at bounding box center [458, 467] width 20 height 20
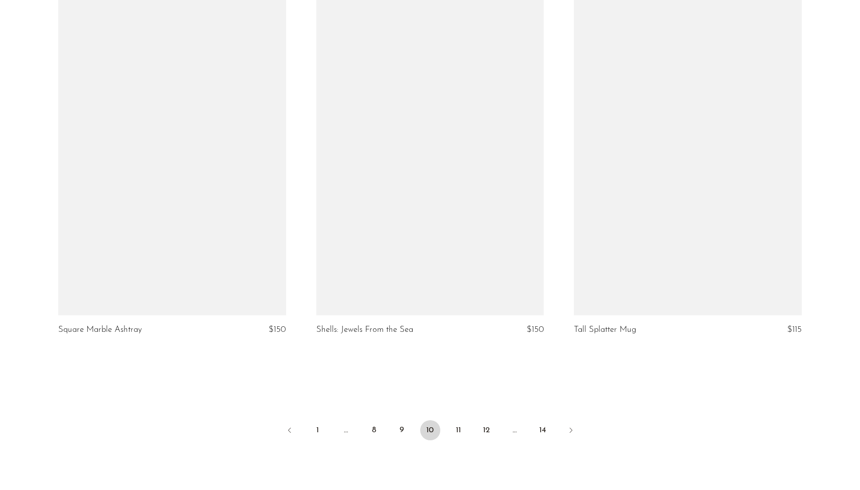
scroll to position [4098, 0]
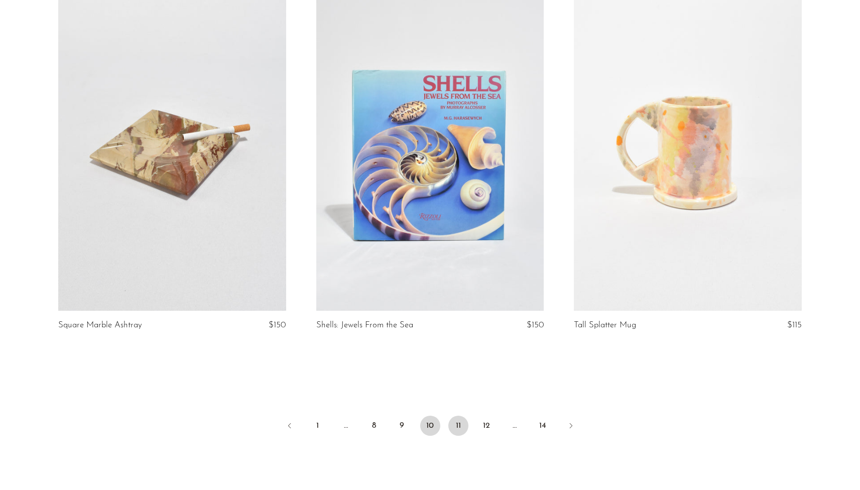
click at [456, 418] on link "11" at bounding box center [458, 426] width 20 height 20
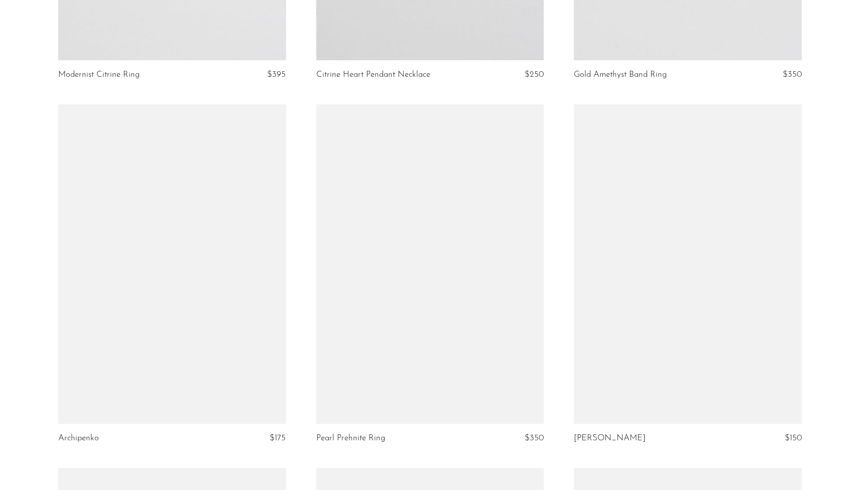
scroll to position [528, 0]
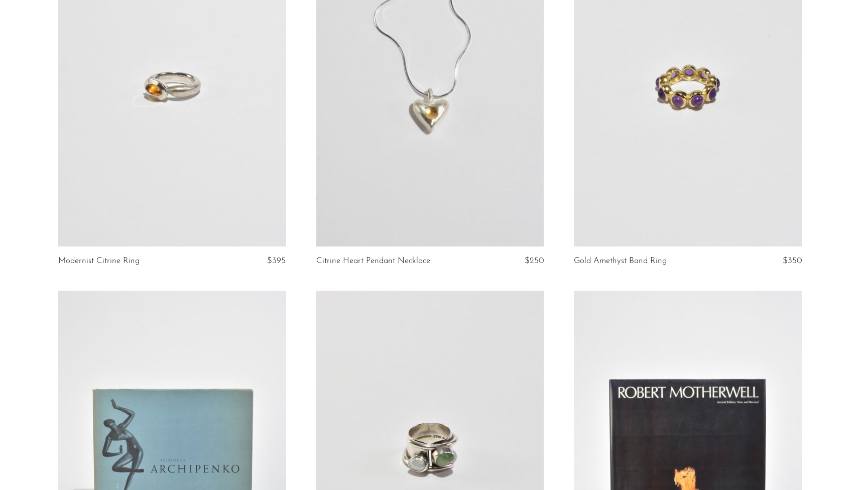
click at [643, 213] on link at bounding box center [688, 87] width 228 height 319
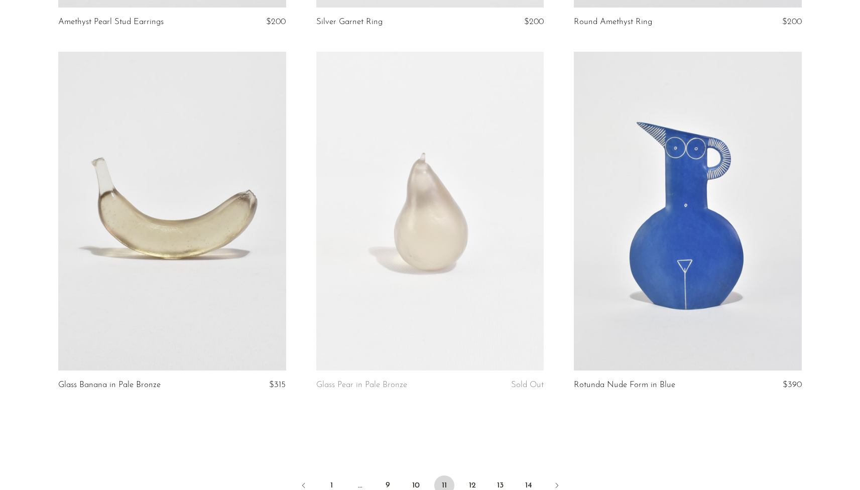
scroll to position [4035, 0]
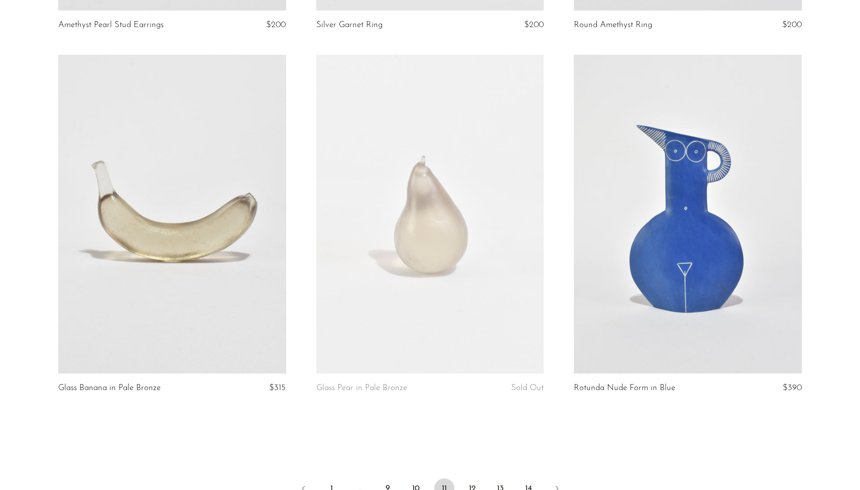
click at [810, 392] on article "Rotunda Nude Form in Blue $390" at bounding box center [688, 237] width 258 height 364
click at [469, 479] on link "12" at bounding box center [472, 489] width 20 height 20
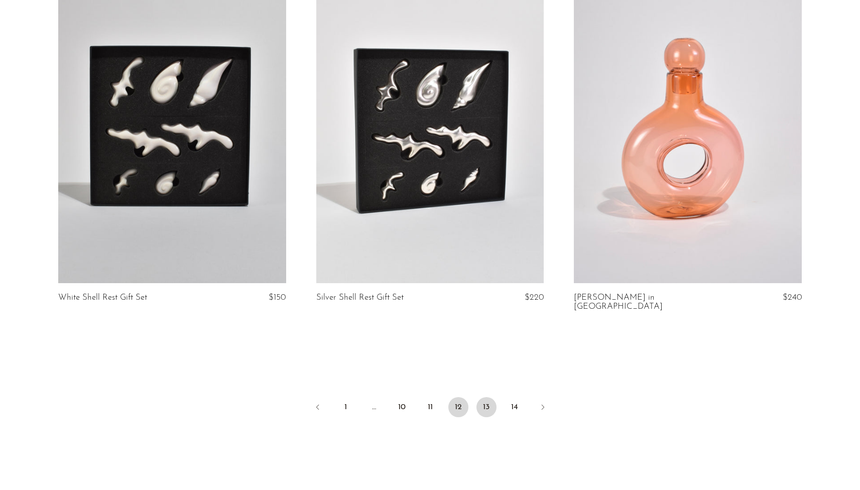
click at [490, 397] on link "13" at bounding box center [486, 407] width 20 height 20
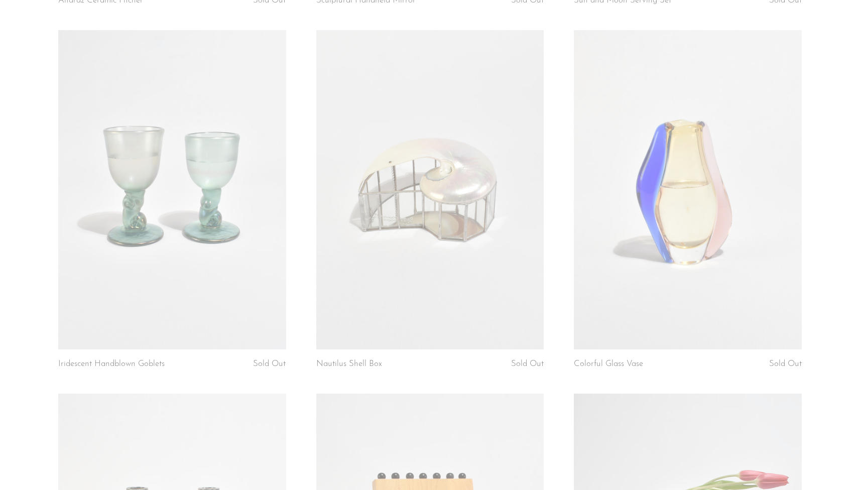
click at [475, 255] on link at bounding box center [430, 189] width 228 height 319
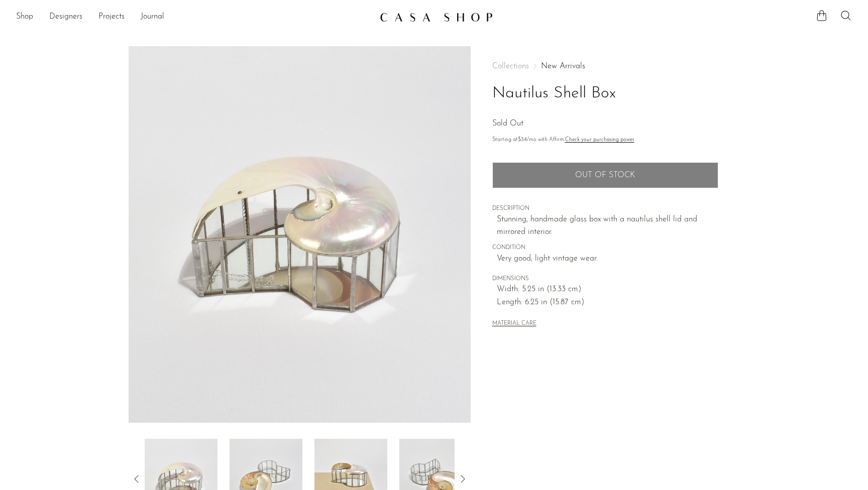
click at [280, 453] on img at bounding box center [265, 479] width 73 height 80
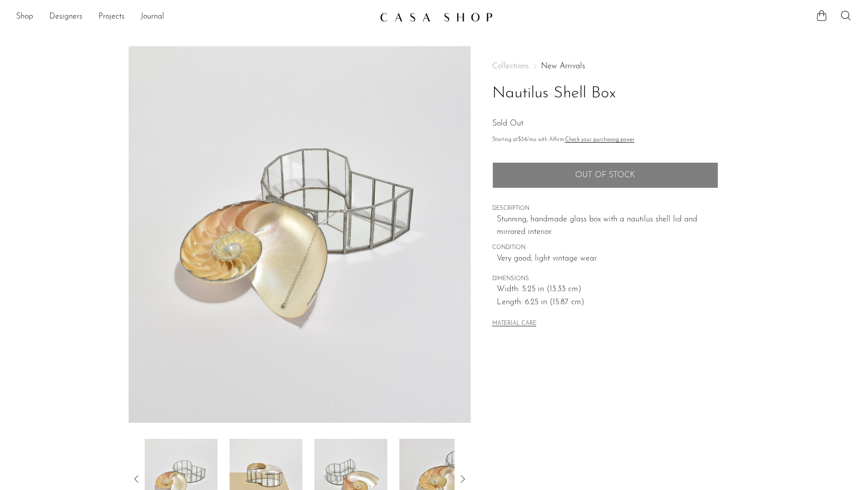
click at [289, 462] on img at bounding box center [265, 479] width 73 height 80
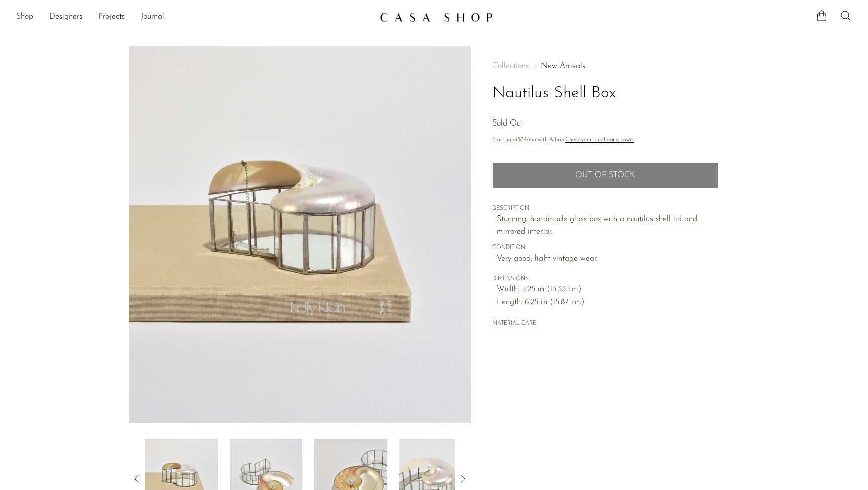
click at [302, 465] on div at bounding box center [300, 479] width 310 height 80
click at [334, 463] on img at bounding box center [350, 479] width 73 height 80
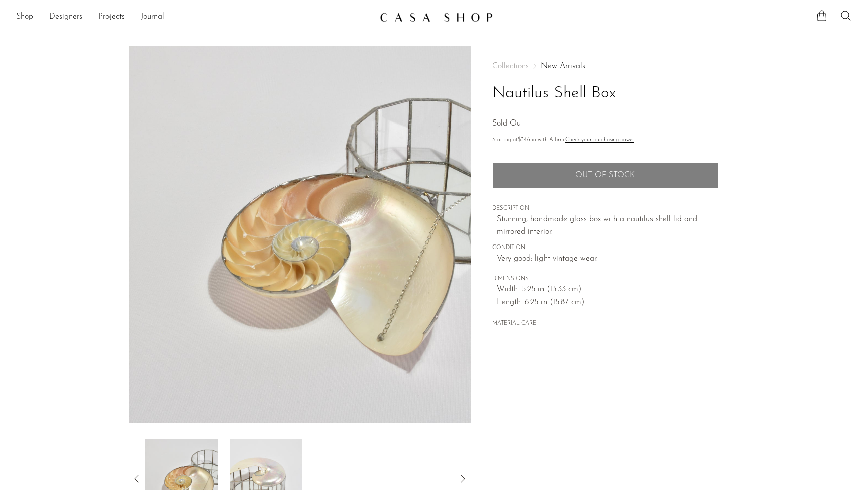
click at [275, 460] on img at bounding box center [265, 479] width 73 height 80
click at [137, 476] on icon at bounding box center [136, 479] width 4 height 8
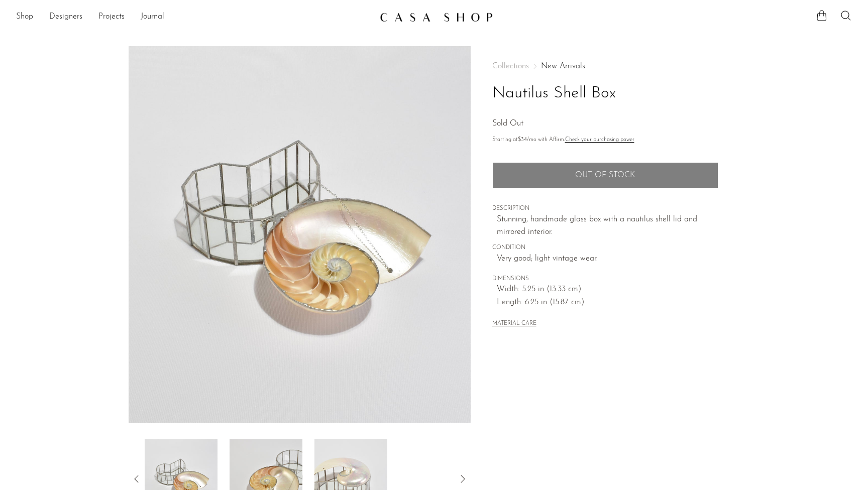
click at [136, 481] on icon at bounding box center [136, 479] width 4 height 8
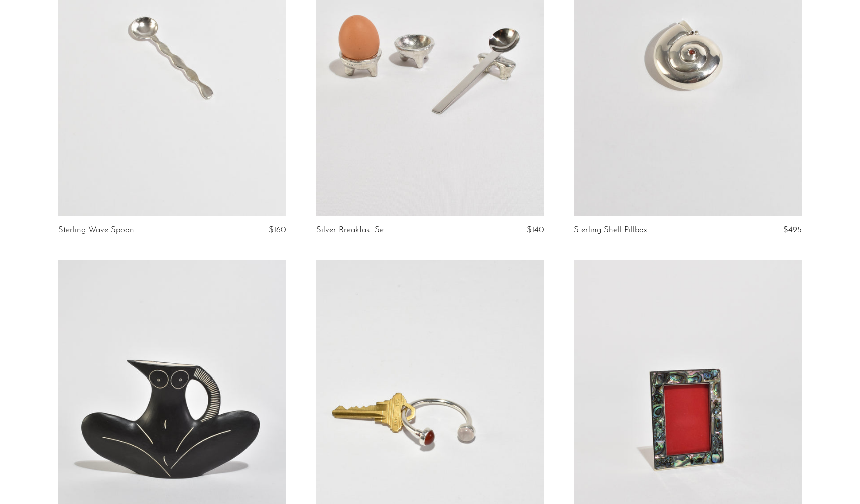
scroll to position [2070, 0]
